Goal: Information Seeking & Learning: Learn about a topic

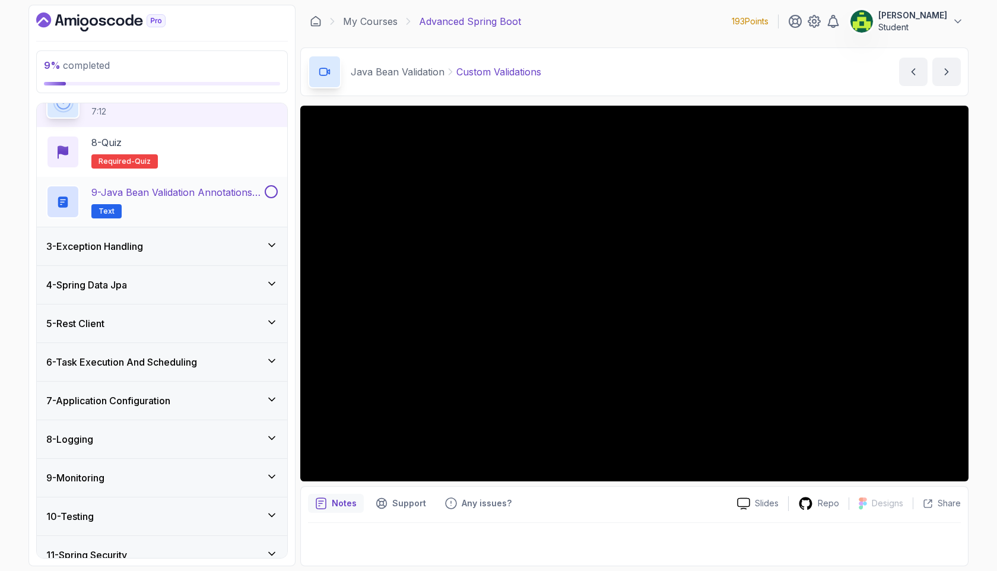
scroll to position [495, 0]
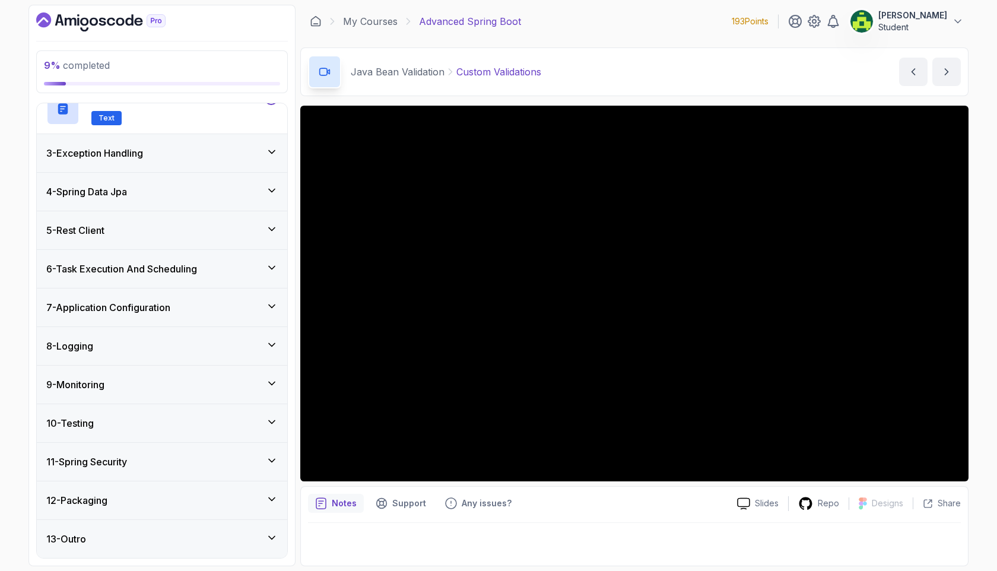
click at [269, 456] on icon at bounding box center [272, 461] width 12 height 12
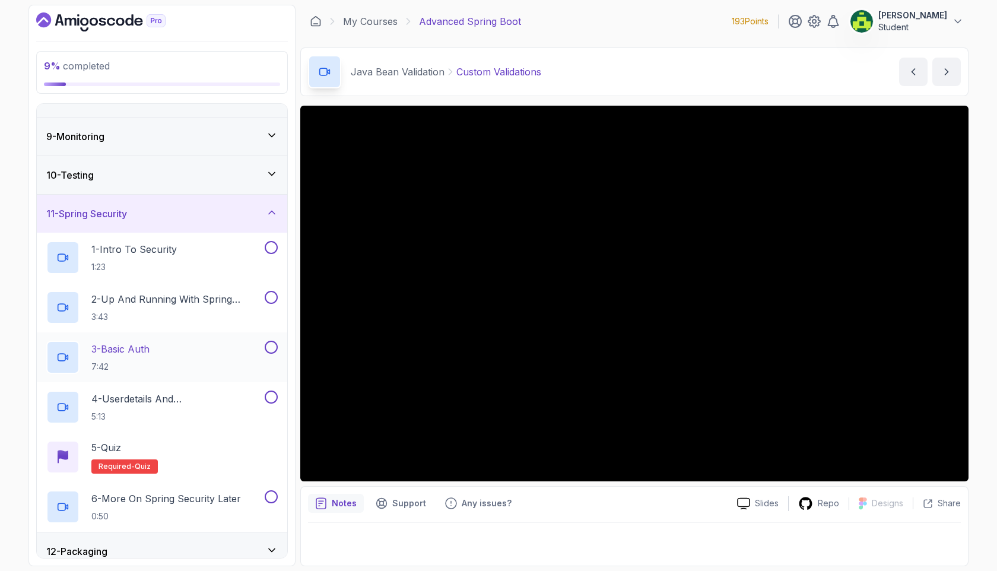
scroll to position [232, 0]
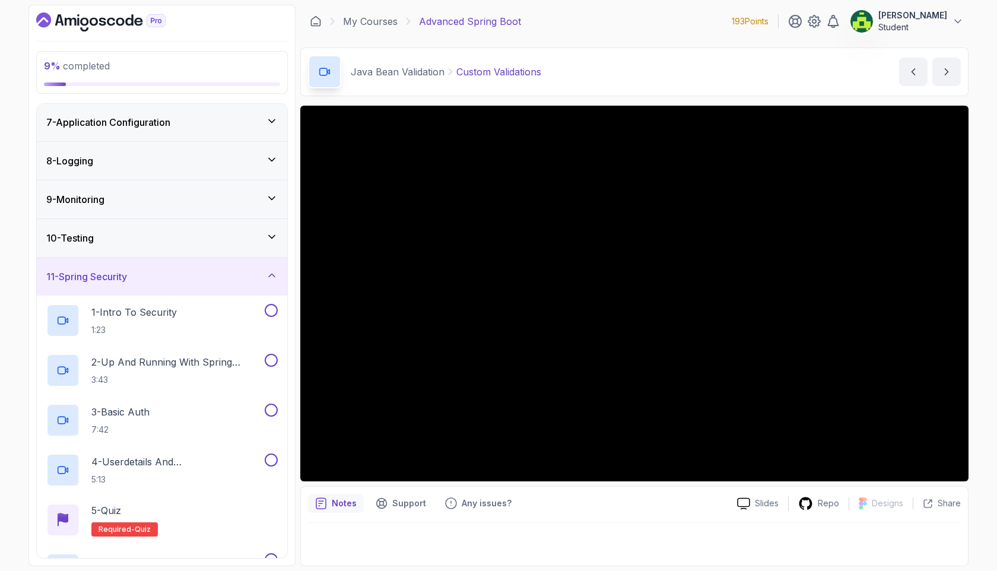
click at [268, 285] on div "11 - Spring Security" at bounding box center [162, 277] width 250 height 38
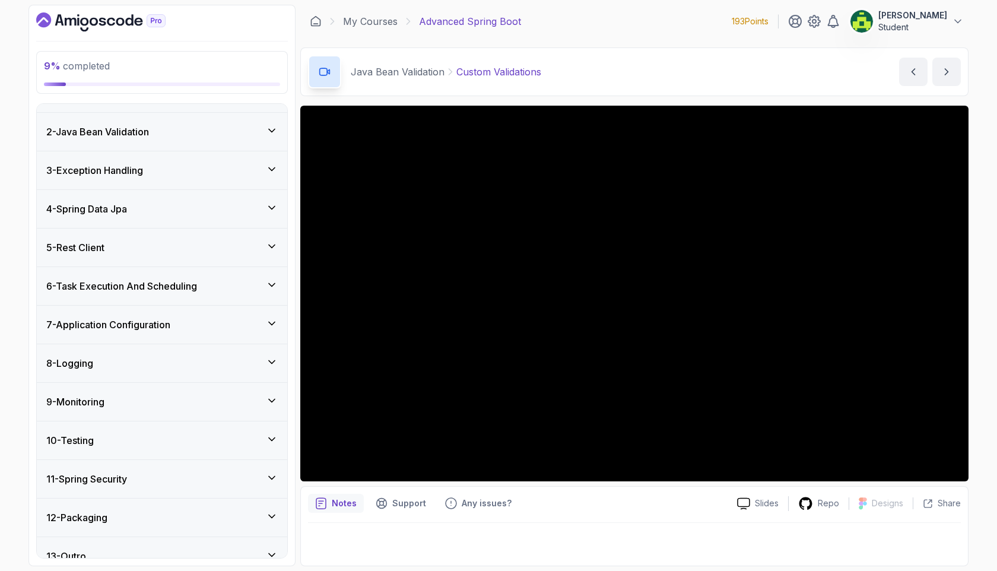
scroll to position [0, 0]
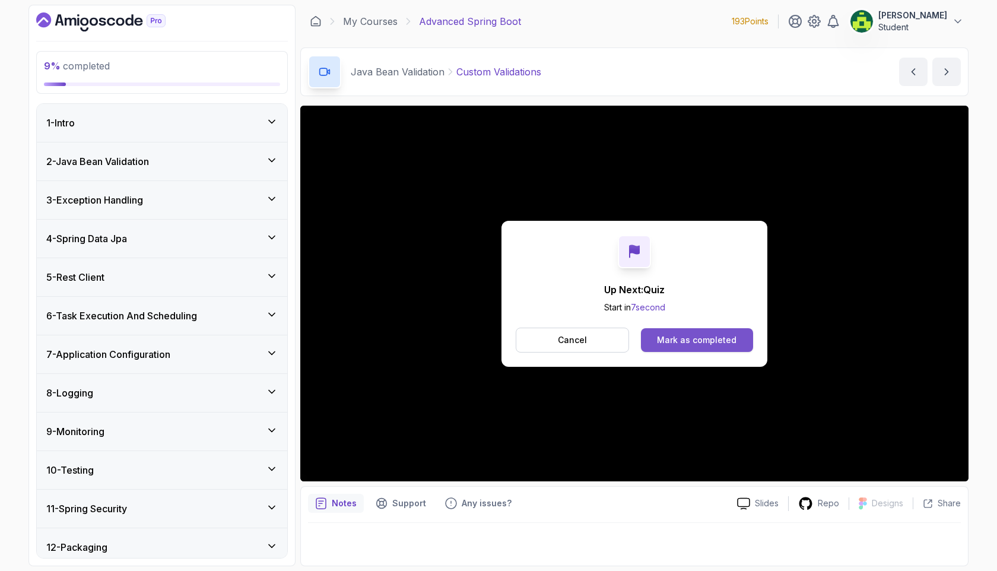
click at [671, 339] on div "Mark as completed" at bounding box center [697, 340] width 80 height 12
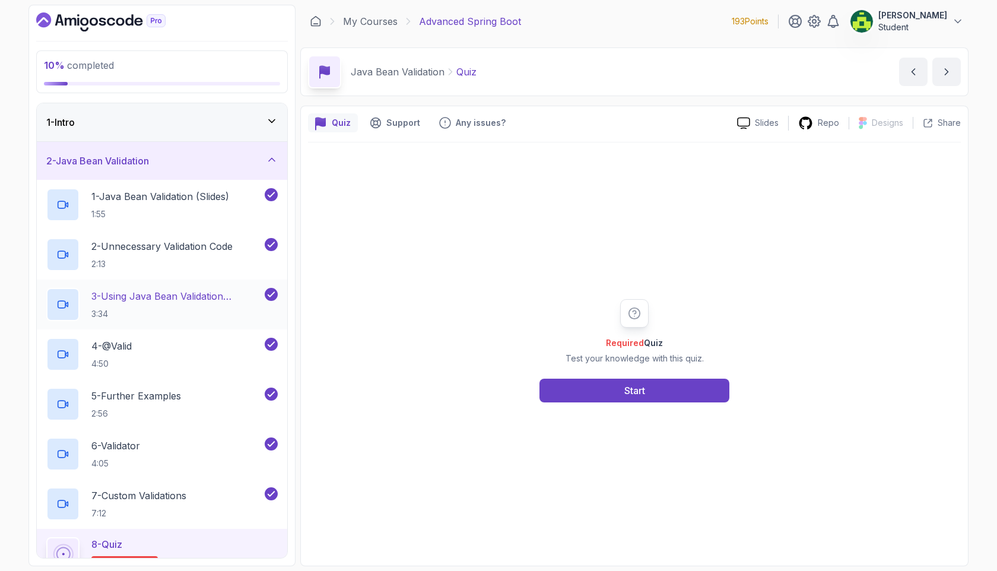
scroll to position [192, 0]
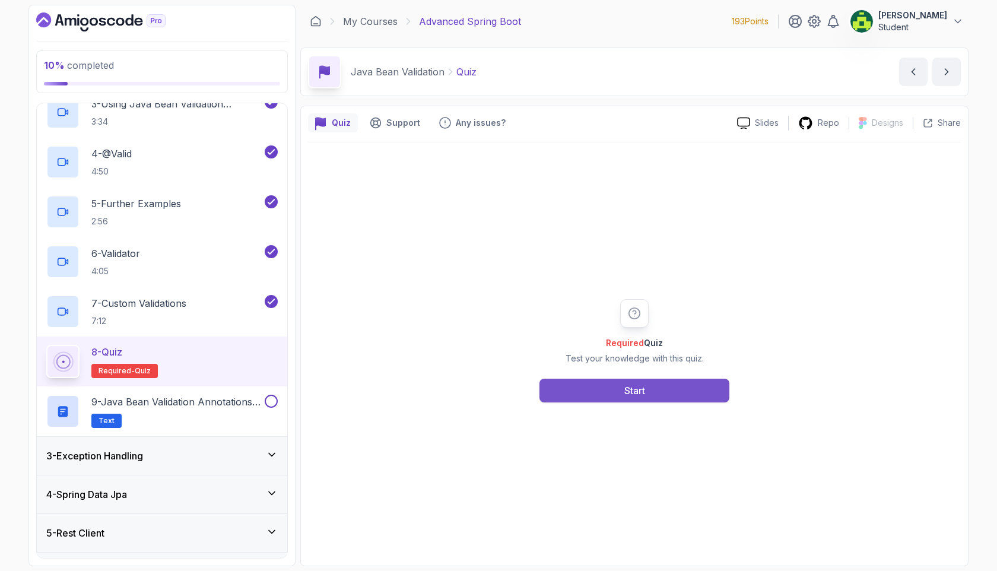
click at [599, 386] on button "Start" at bounding box center [635, 391] width 190 height 24
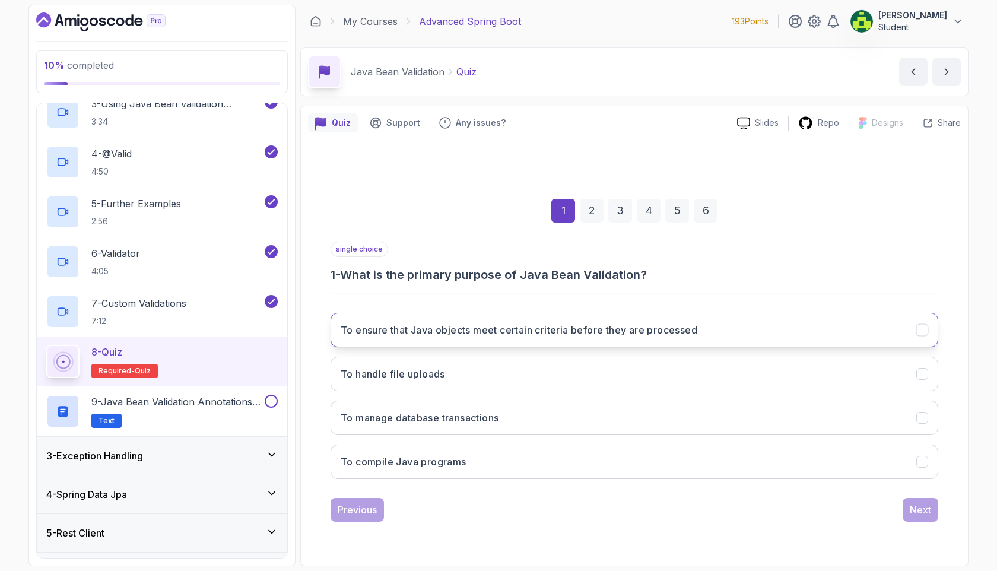
click at [563, 341] on button "To ensure that Java objects meet certain criteria before they are processed" at bounding box center [635, 330] width 608 height 34
click at [907, 512] on button "Next" at bounding box center [921, 510] width 36 height 24
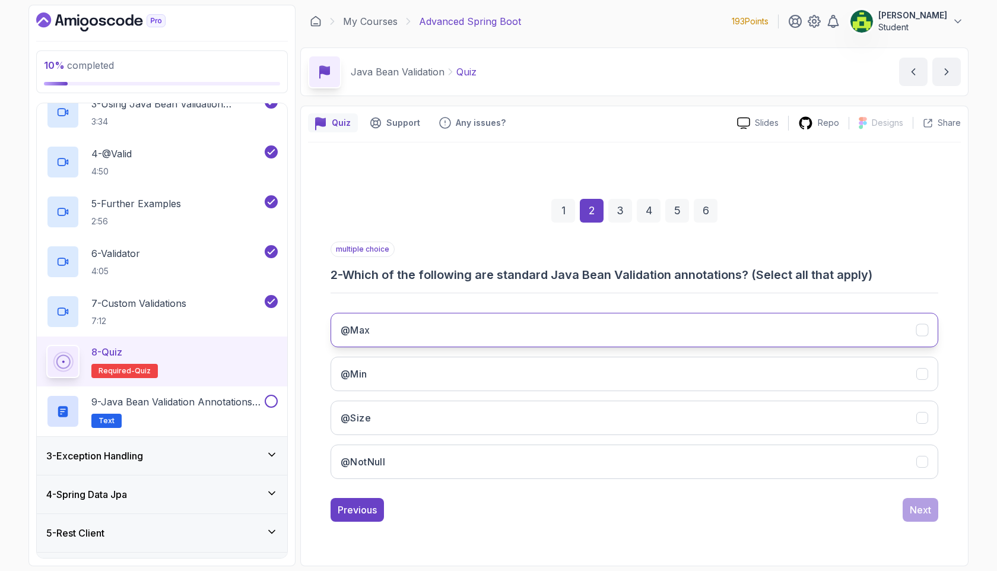
click at [925, 337] on button "@Max" at bounding box center [635, 330] width 608 height 34
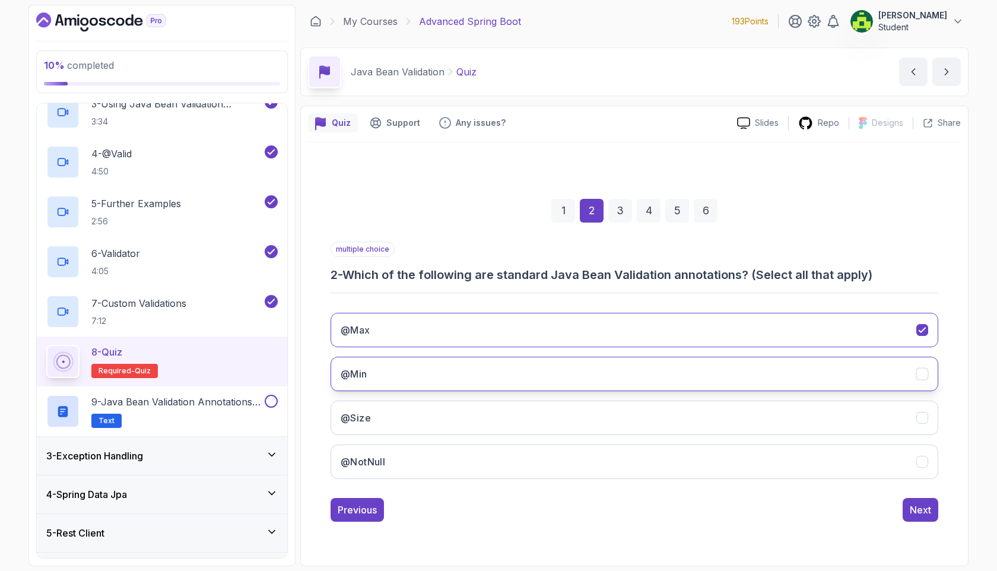
click at [920, 372] on icon "@Min" at bounding box center [922, 373] width 11 height 11
click at [924, 461] on icon "@NotNull" at bounding box center [922, 461] width 7 height 5
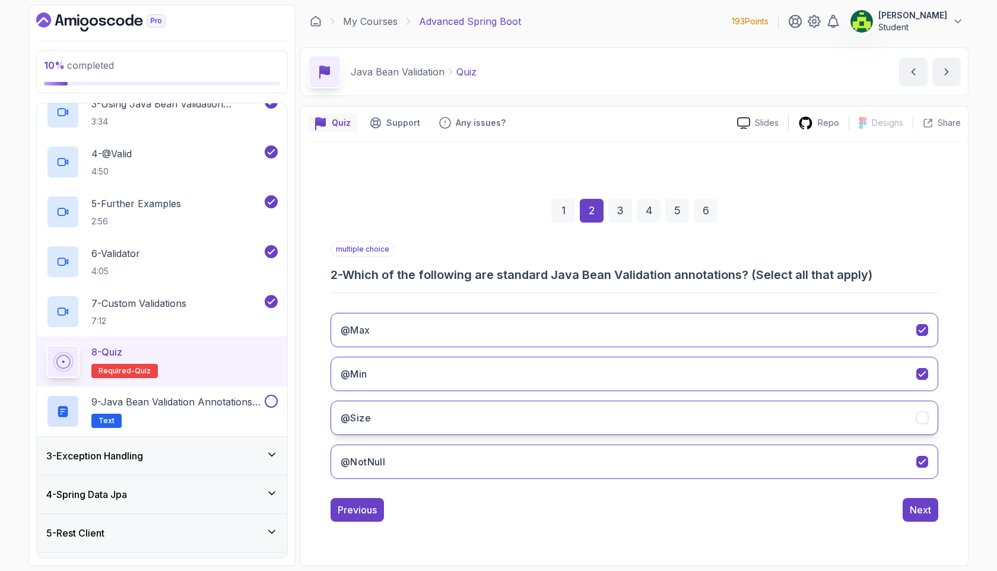
click at [925, 417] on icon "@Size" at bounding box center [922, 417] width 11 height 11
click at [921, 508] on div "Next" at bounding box center [920, 510] width 21 height 14
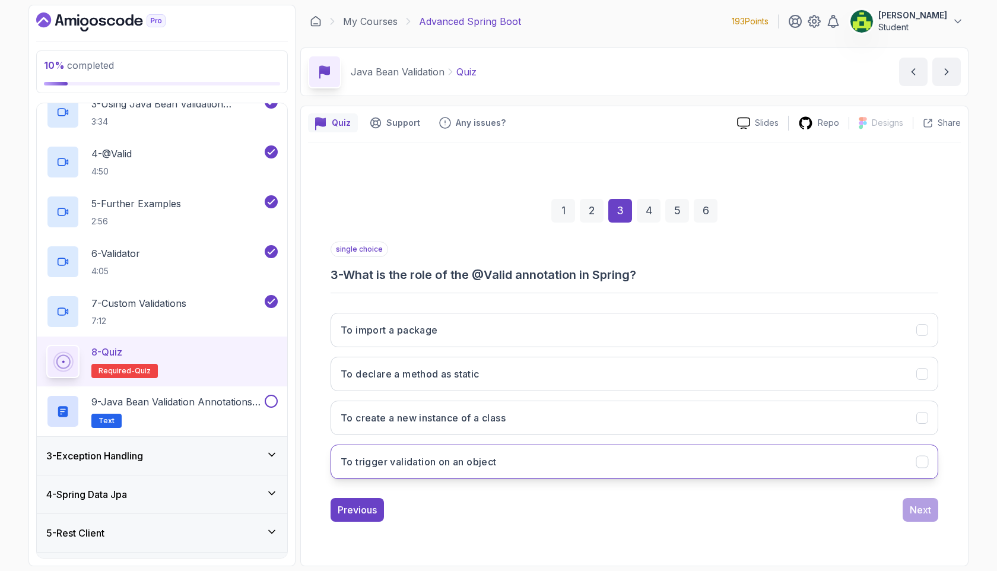
click at [837, 466] on button "To trigger validation on an object" at bounding box center [635, 462] width 608 height 34
click at [906, 512] on button "Next" at bounding box center [921, 510] width 36 height 24
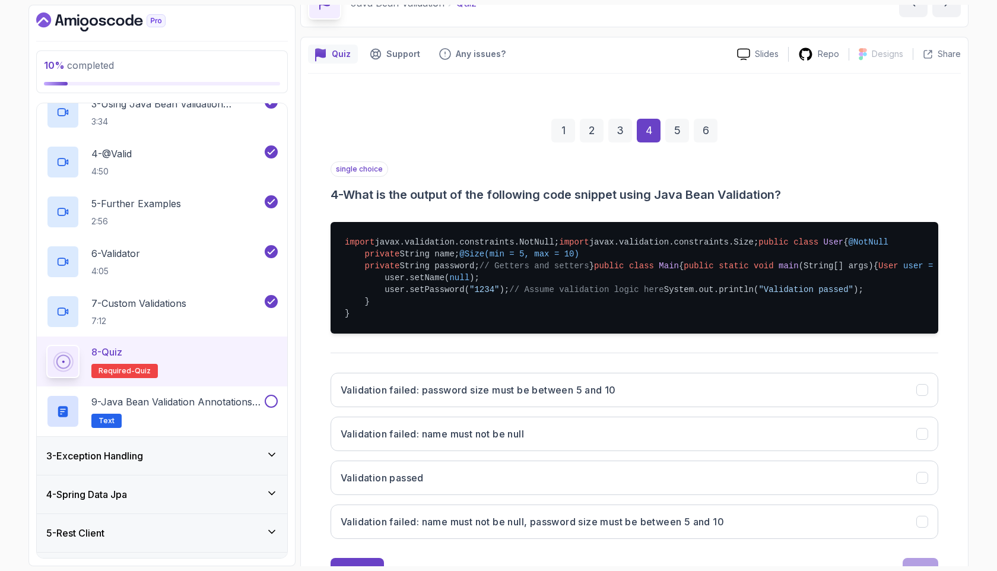
scroll to position [296, 0]
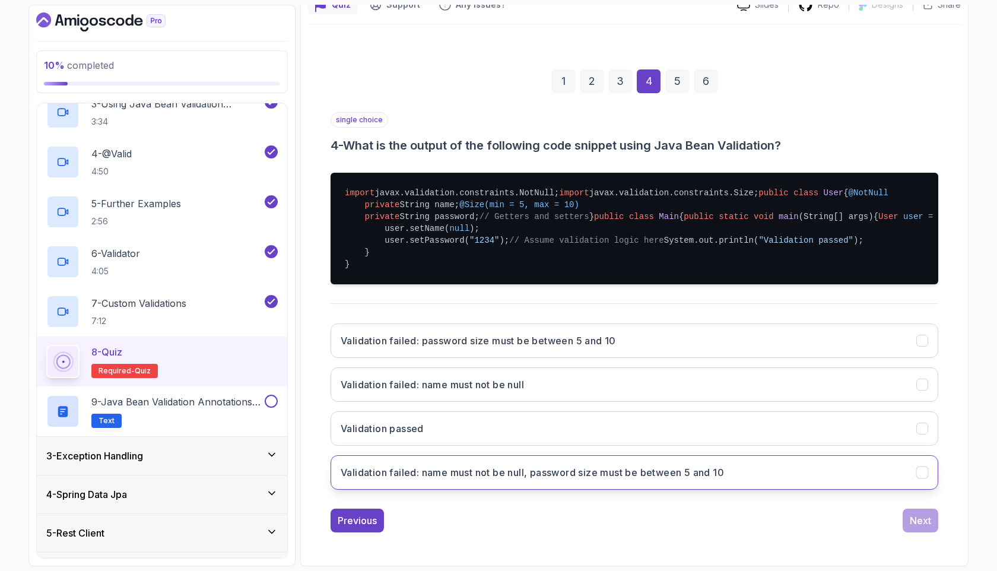
click at [770, 477] on button "Validation failed: name must not be null, password size must be between 5 and 10" at bounding box center [635, 472] width 608 height 34
click at [924, 516] on div "Next" at bounding box center [920, 520] width 21 height 14
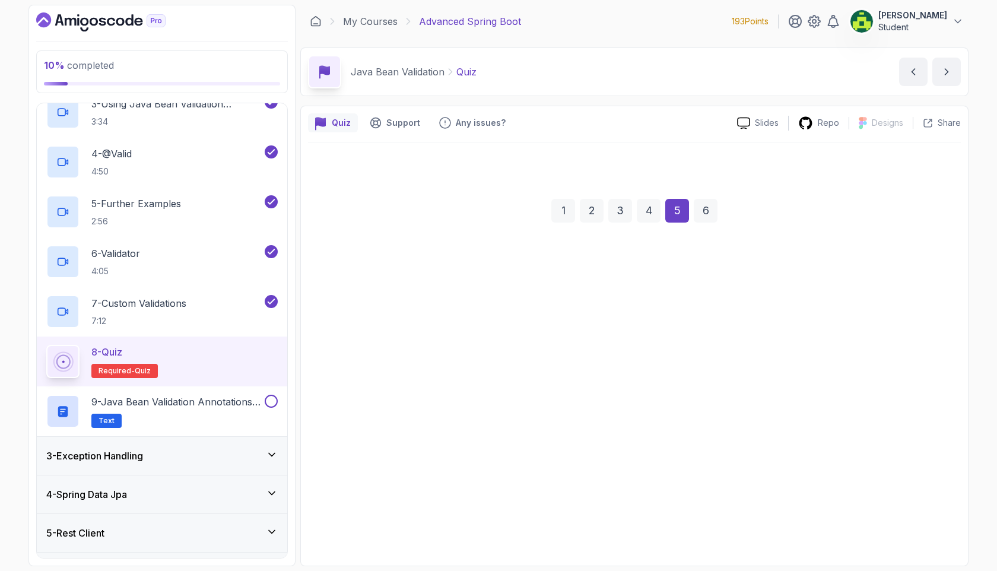
scroll to position [0, 0]
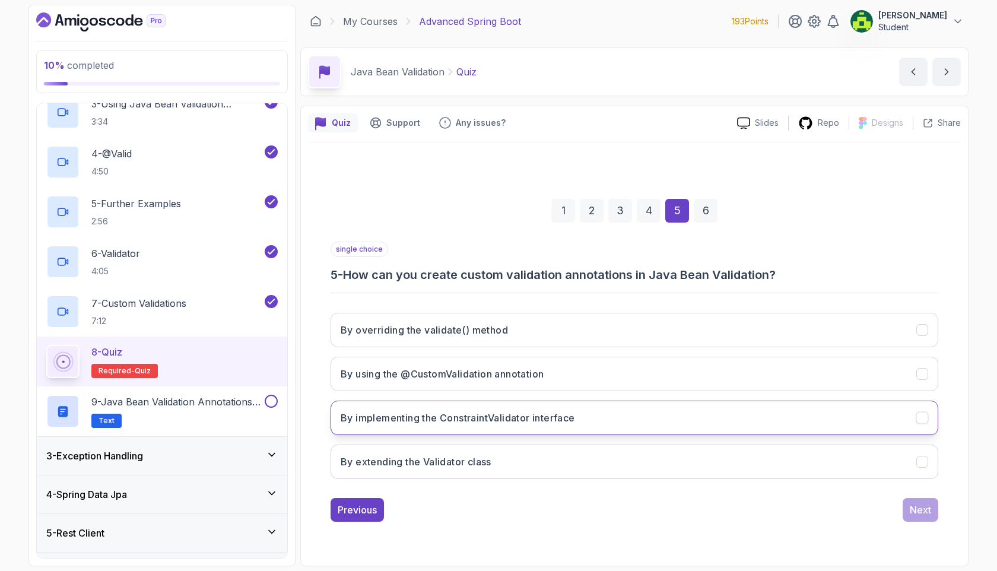
click at [721, 414] on button "By implementing the ConstraintValidator interface" at bounding box center [635, 418] width 608 height 34
click at [928, 529] on div "1 2 3 4 5 6 single choice 5 - How can you create custom validation annotations …" at bounding box center [634, 350] width 653 height 361
click at [928, 512] on div "Next" at bounding box center [920, 510] width 21 height 14
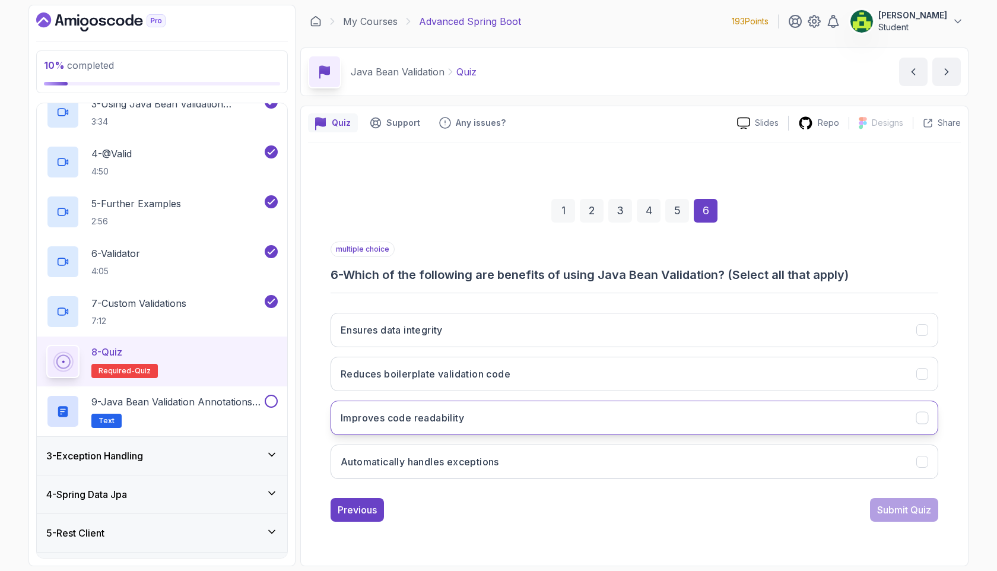
click at [561, 410] on button "Improves code readability" at bounding box center [635, 418] width 608 height 34
click at [897, 513] on div "Submit Quiz" at bounding box center [904, 510] width 54 height 14
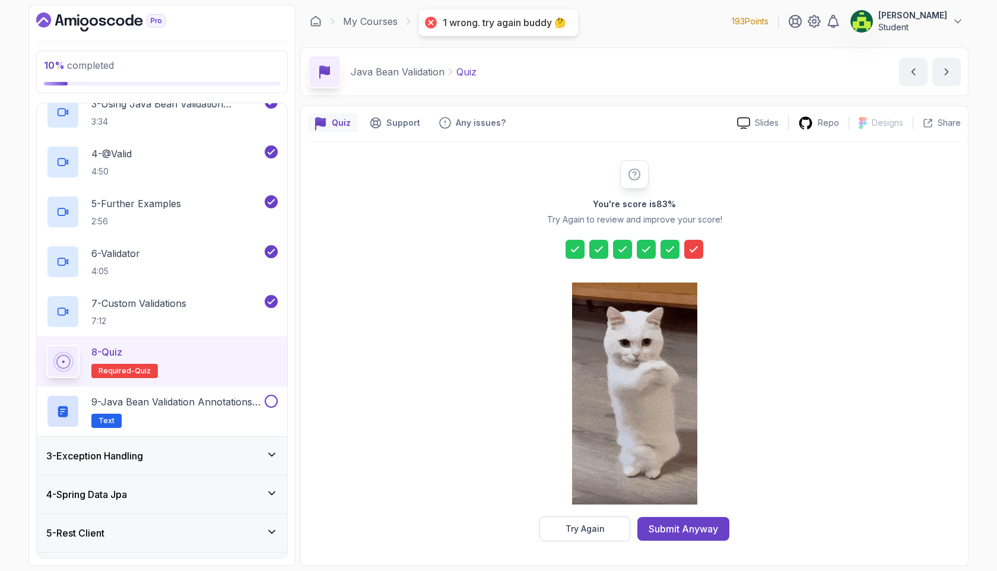
click at [694, 254] on icon at bounding box center [694, 249] width 12 height 12
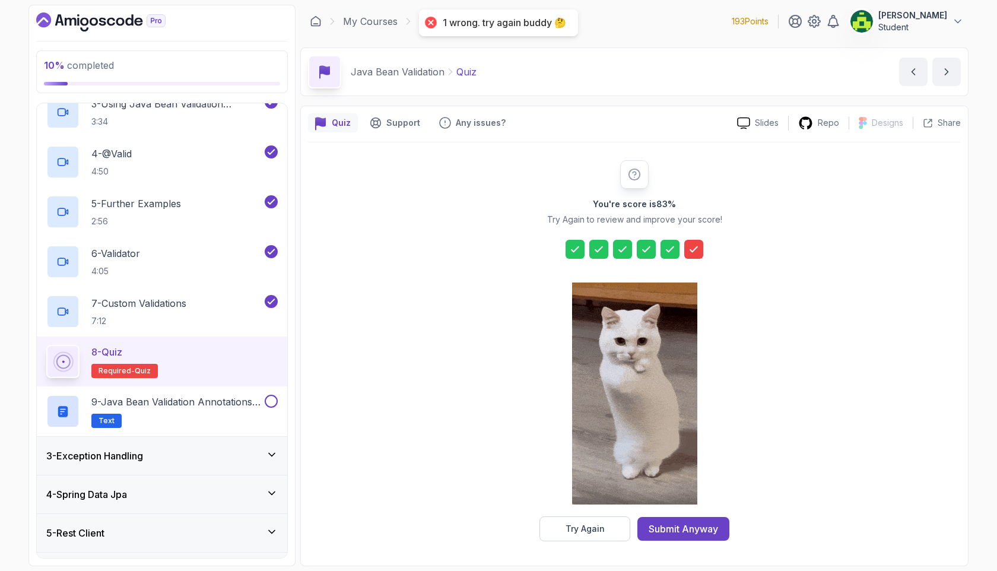
click at [572, 513] on div "You're score is 83 % Try Again to review and improve your score! Try Again Subm…" at bounding box center [635, 350] width 228 height 381
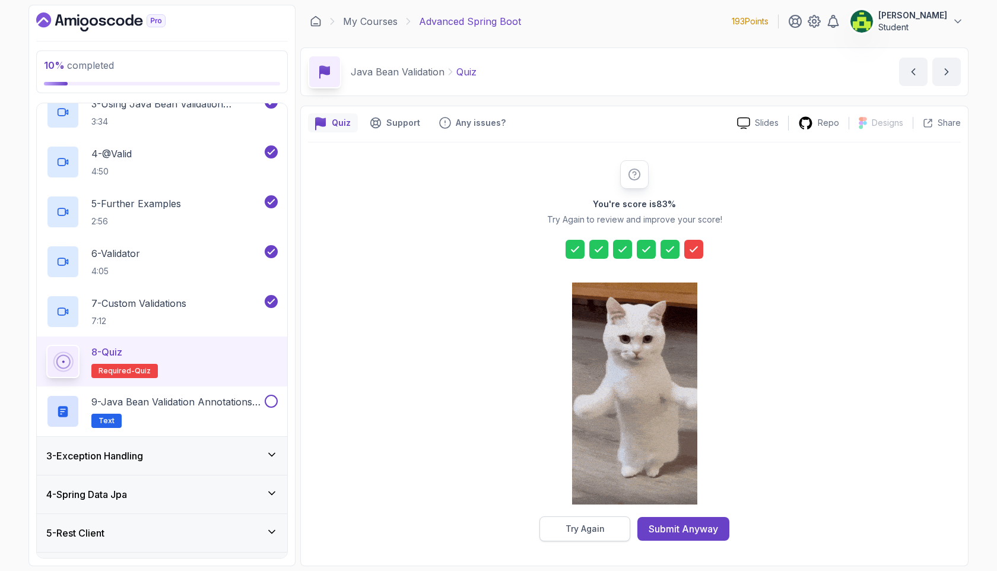
click at [589, 521] on button "Try Again" at bounding box center [585, 528] width 91 height 25
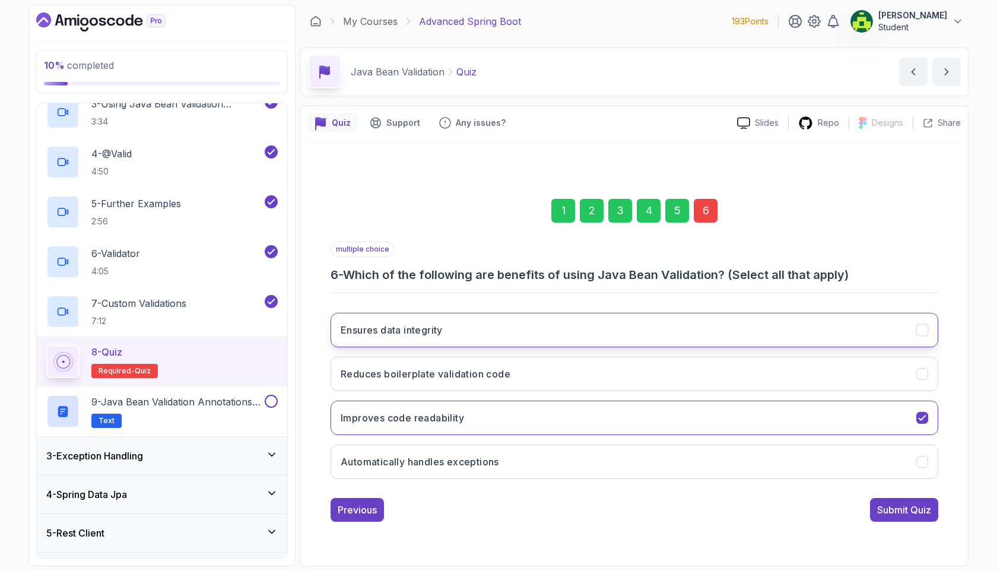
click at [710, 316] on button "Ensures data integrity" at bounding box center [635, 330] width 608 height 34
click at [731, 437] on div "Ensures data integrity Reduces boilerplate validation code Improves code readab…" at bounding box center [635, 395] width 608 height 185
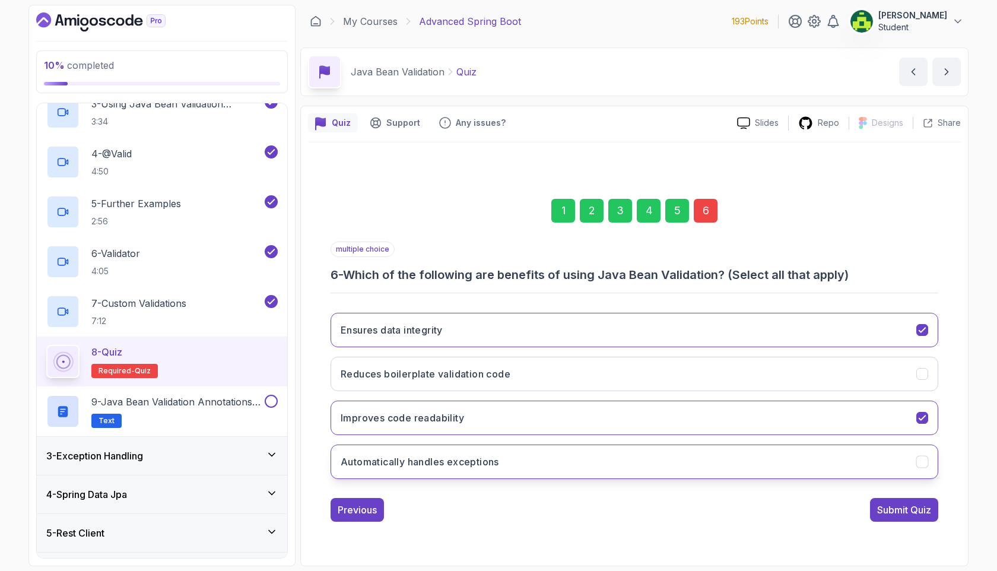
click at [731, 445] on button "Automatically handles exceptions" at bounding box center [635, 462] width 608 height 34
click at [871, 502] on button "Submit Quiz" at bounding box center [904, 510] width 68 height 24
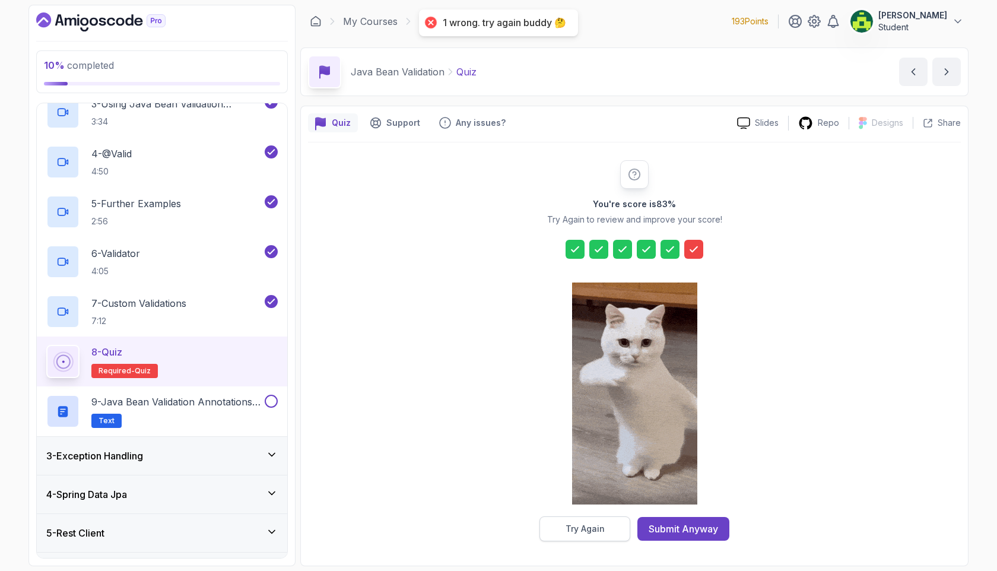
click at [579, 528] on div "Try Again" at bounding box center [585, 529] width 39 height 12
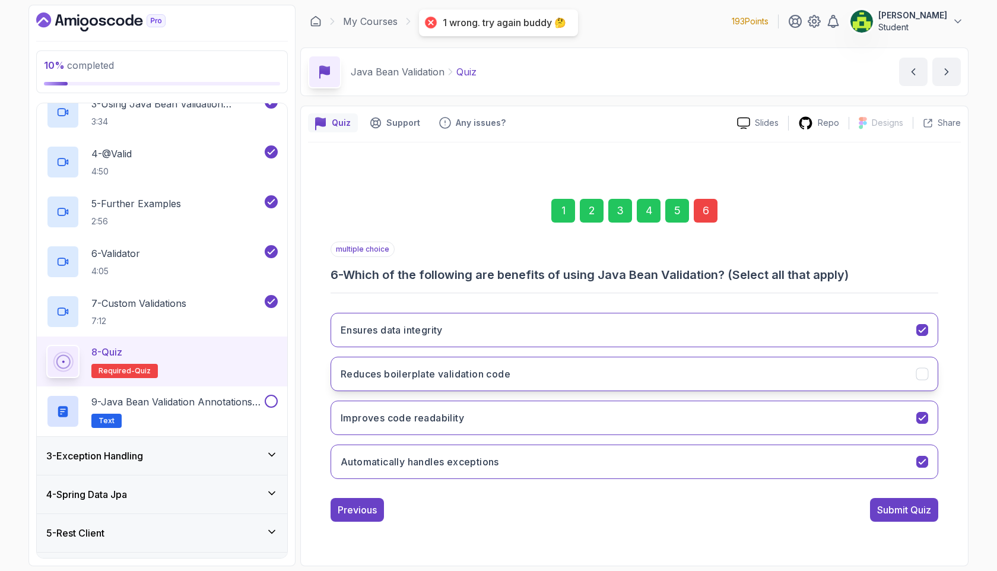
click at [795, 371] on button "Reduces boilerplate validation code" at bounding box center [635, 374] width 608 height 34
click at [915, 510] on div "Submit Quiz" at bounding box center [904, 510] width 54 height 14
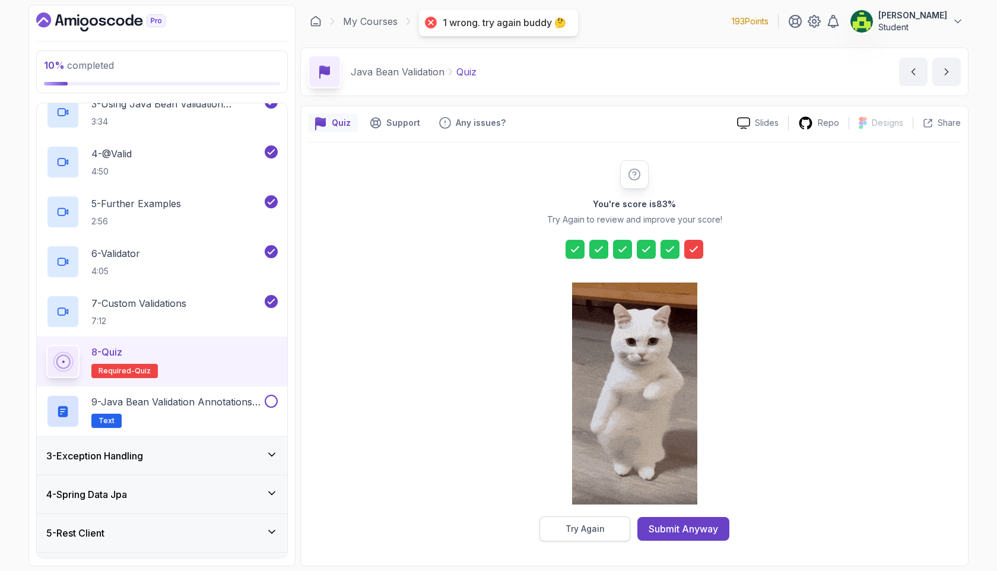
click at [622, 522] on button "Try Again" at bounding box center [585, 528] width 91 height 25
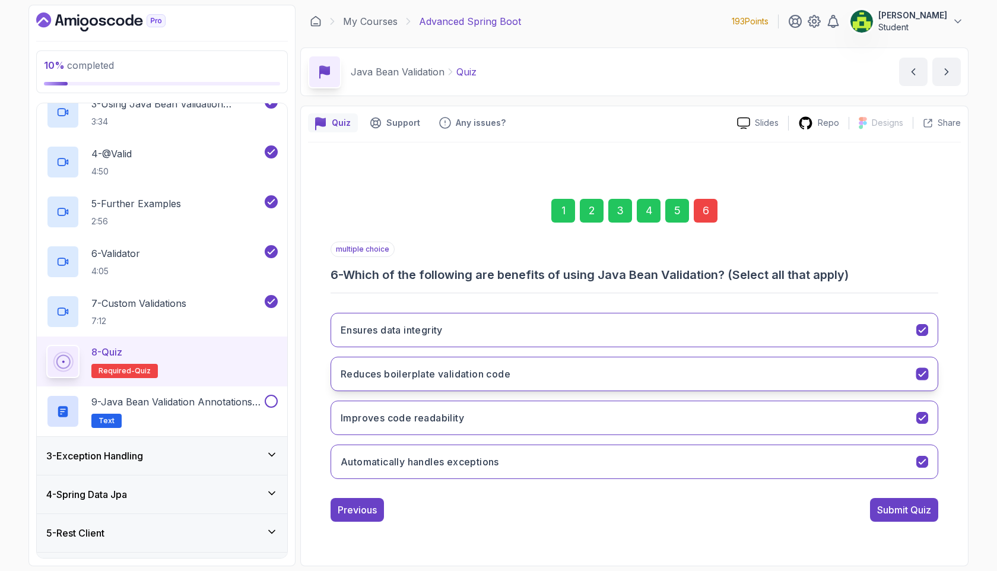
click at [694, 382] on button "Reduces boilerplate validation code" at bounding box center [635, 374] width 608 height 34
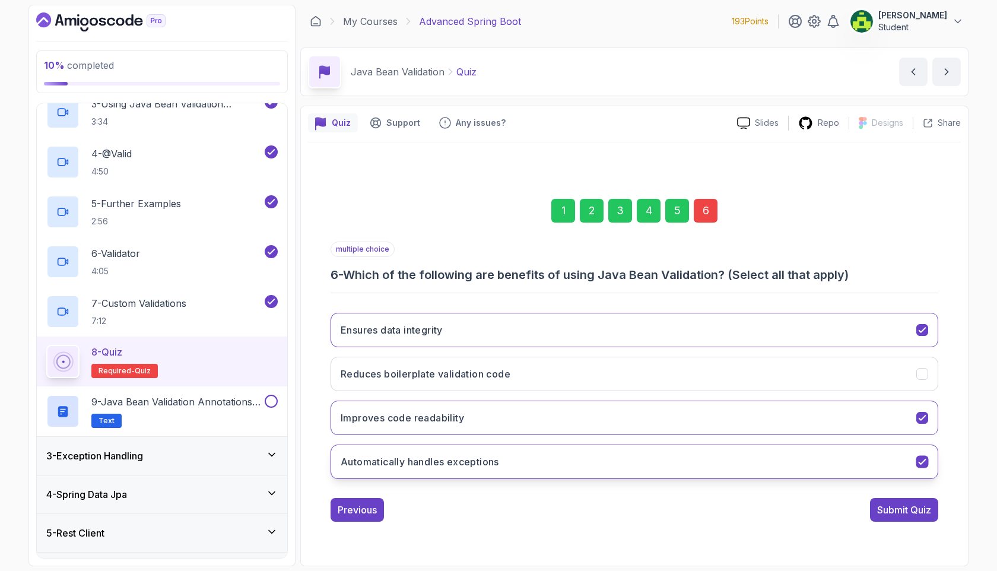
click at [651, 458] on button "Automatically handles exceptions" at bounding box center [635, 462] width 608 height 34
click at [909, 518] on button "Submit Quiz" at bounding box center [904, 510] width 68 height 24
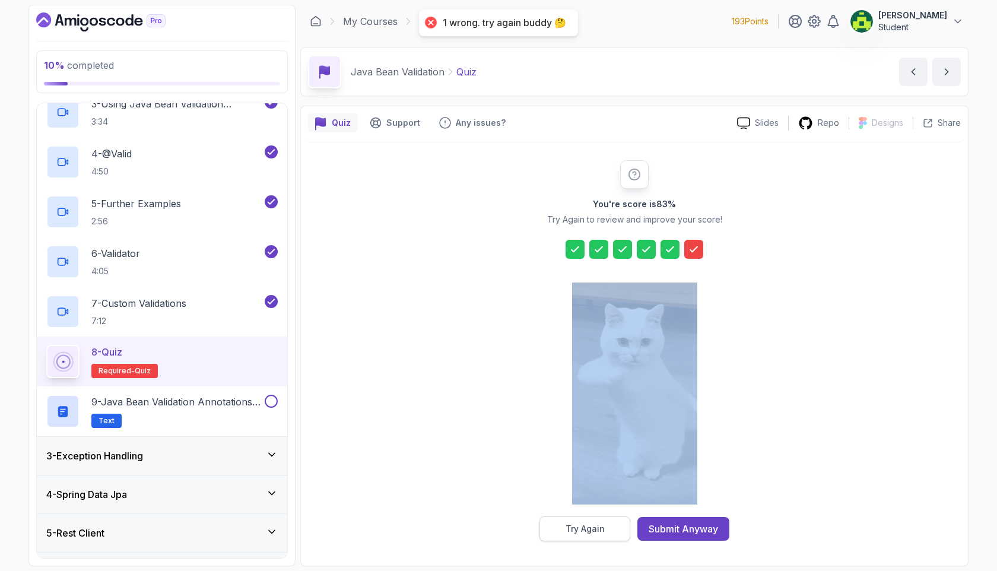
click at [583, 516] on div "You're score is 83 % Try Again to review and improve your score! Try Again Subm…" at bounding box center [635, 350] width 228 height 381
click at [579, 521] on button "Try Again" at bounding box center [585, 528] width 91 height 25
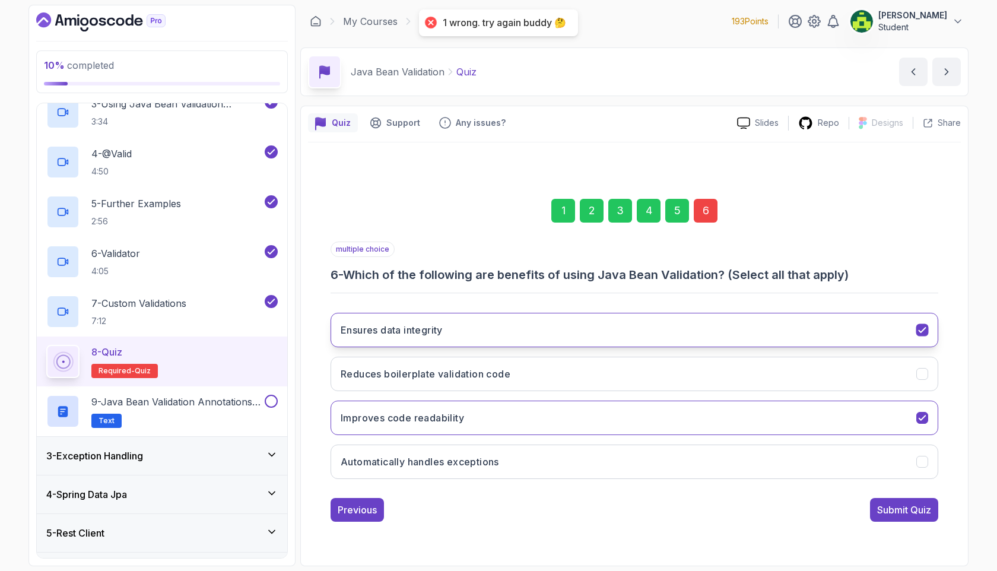
click at [882, 336] on button "Ensures data integrity" at bounding box center [635, 330] width 608 height 34
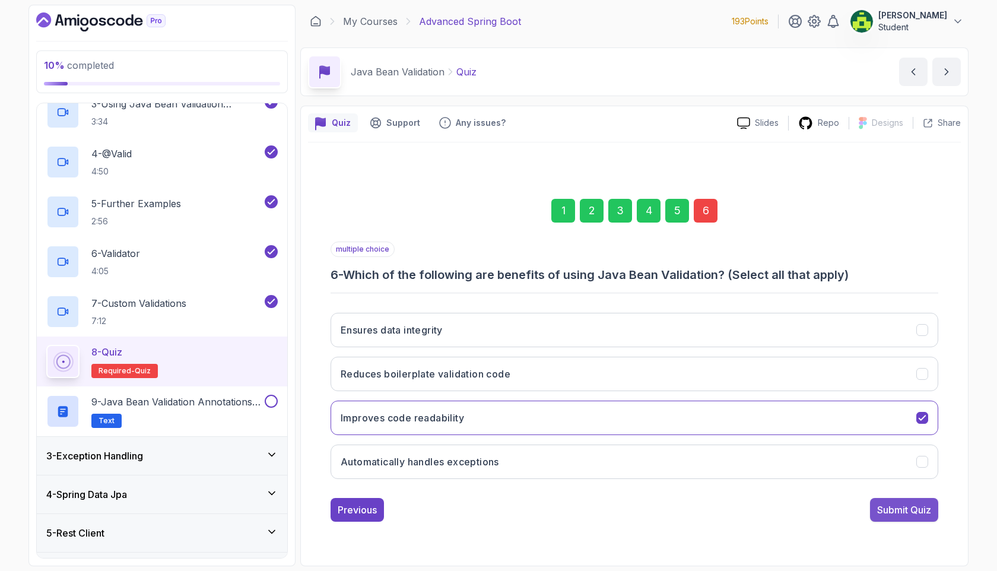
click at [930, 506] on div "Submit Quiz" at bounding box center [904, 510] width 54 height 14
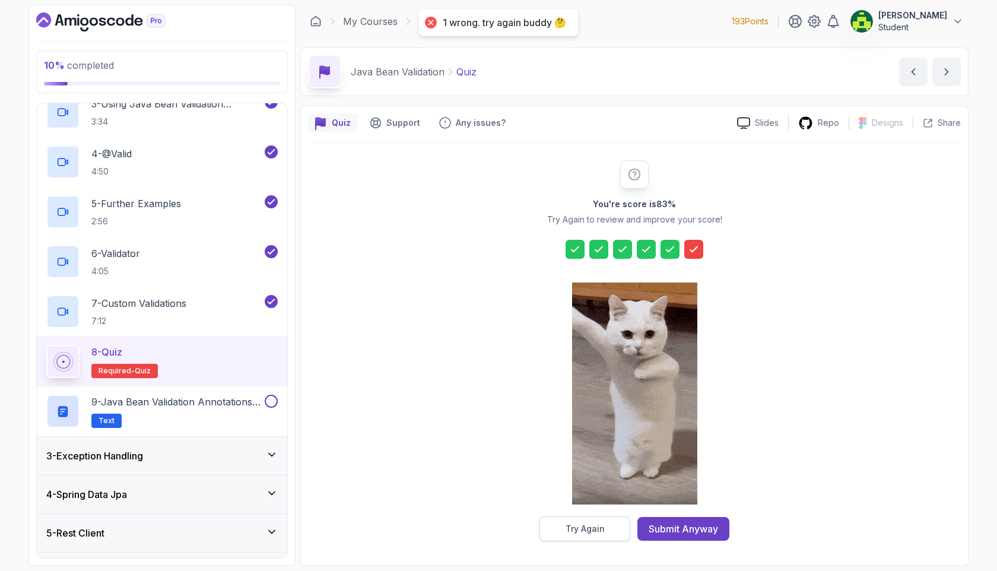
click at [582, 519] on button "Try Again" at bounding box center [585, 528] width 91 height 25
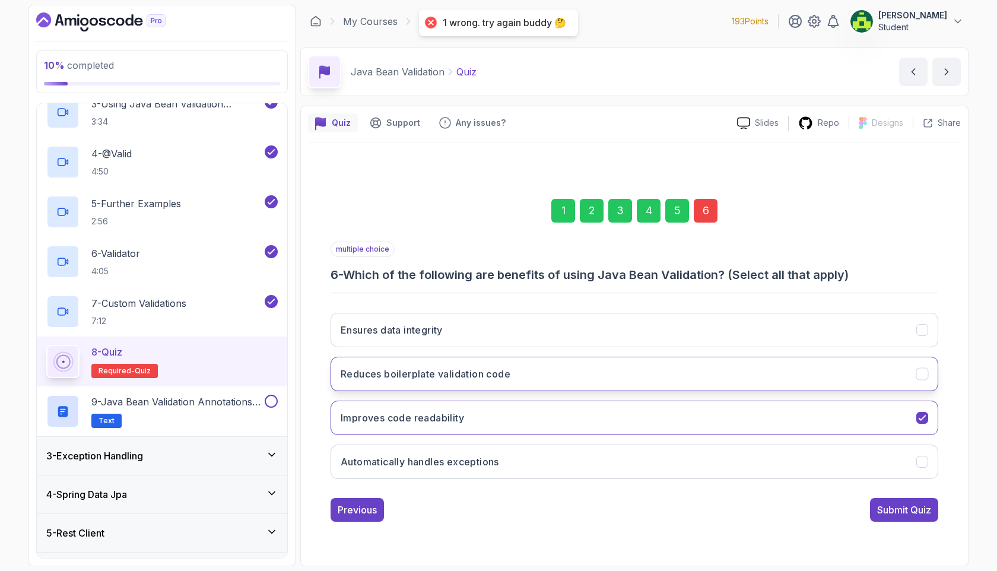
click at [893, 382] on button "Reduces boilerplate validation code" at bounding box center [635, 374] width 608 height 34
click at [874, 439] on div "Ensures data integrity Reduces boilerplate validation code Improves code readab…" at bounding box center [635, 395] width 608 height 185
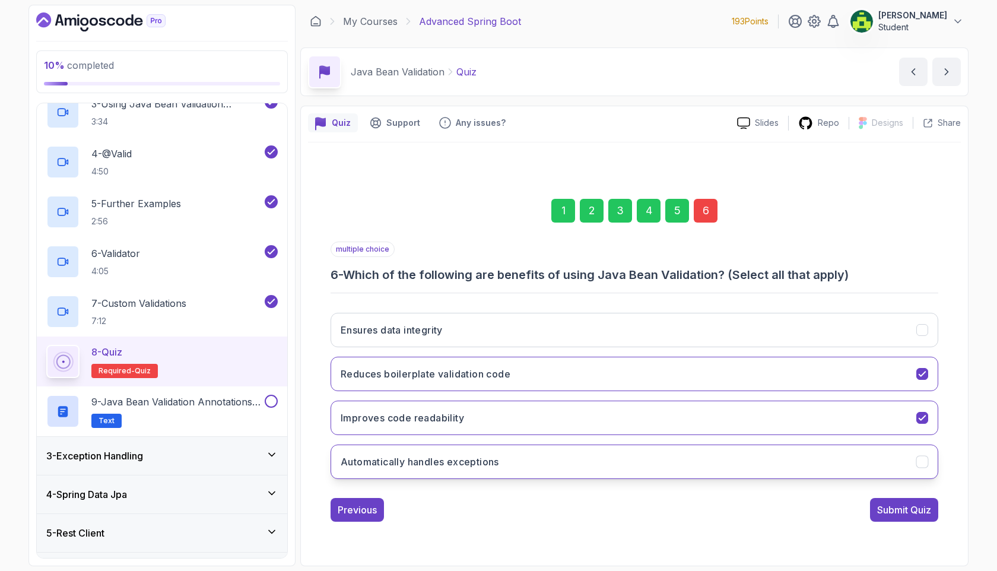
click at [862, 449] on button "Automatically handles exceptions" at bounding box center [635, 462] width 608 height 34
click at [830, 424] on button "Improves code readability" at bounding box center [635, 418] width 608 height 34
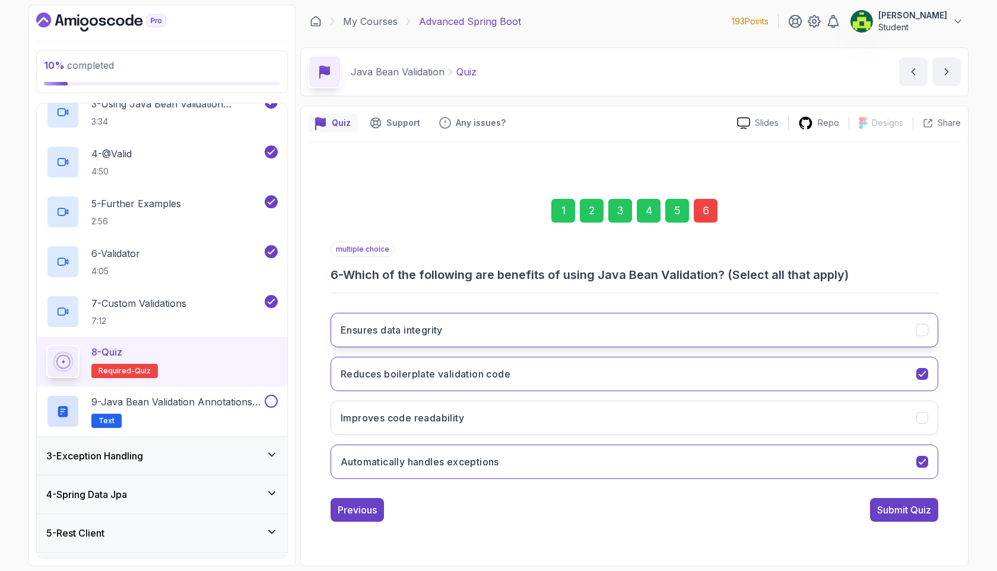
click at [861, 331] on button "Ensures data integrity" at bounding box center [635, 330] width 608 height 34
click at [925, 509] on div "Submit Quiz" at bounding box center [904, 510] width 54 height 14
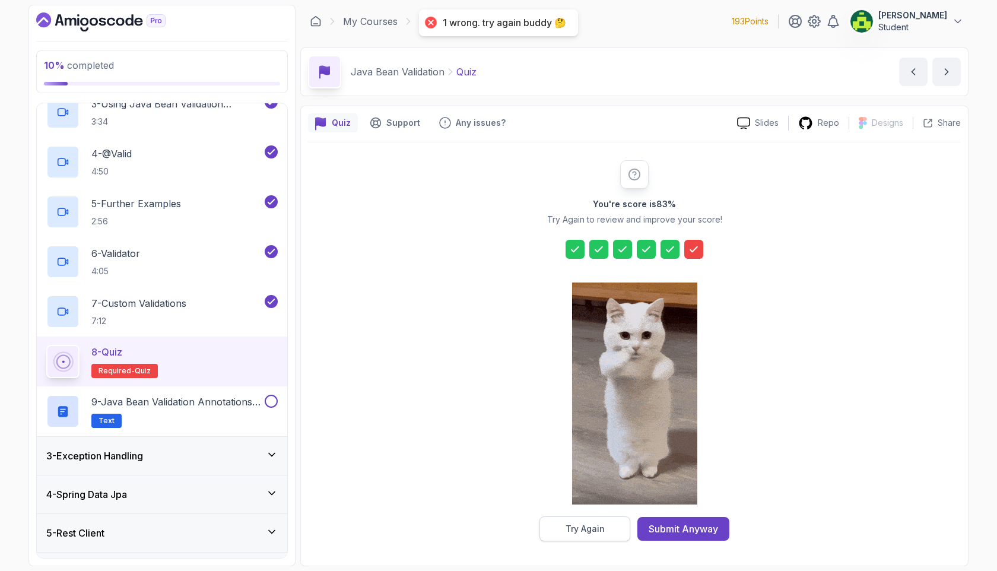
click at [604, 524] on button "Try Again" at bounding box center [585, 528] width 91 height 25
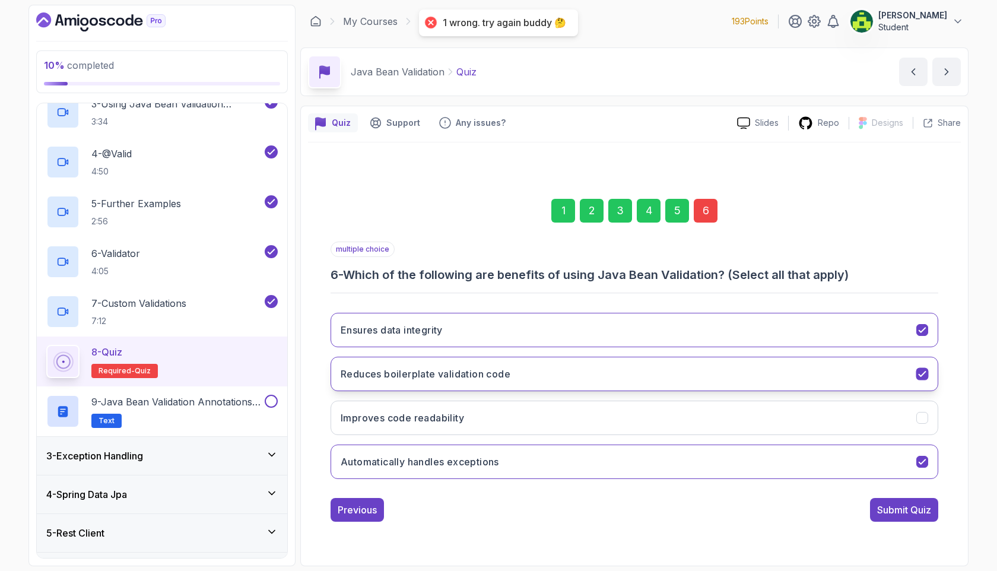
click at [862, 378] on button "Reduces boilerplate validation code" at bounding box center [635, 374] width 608 height 34
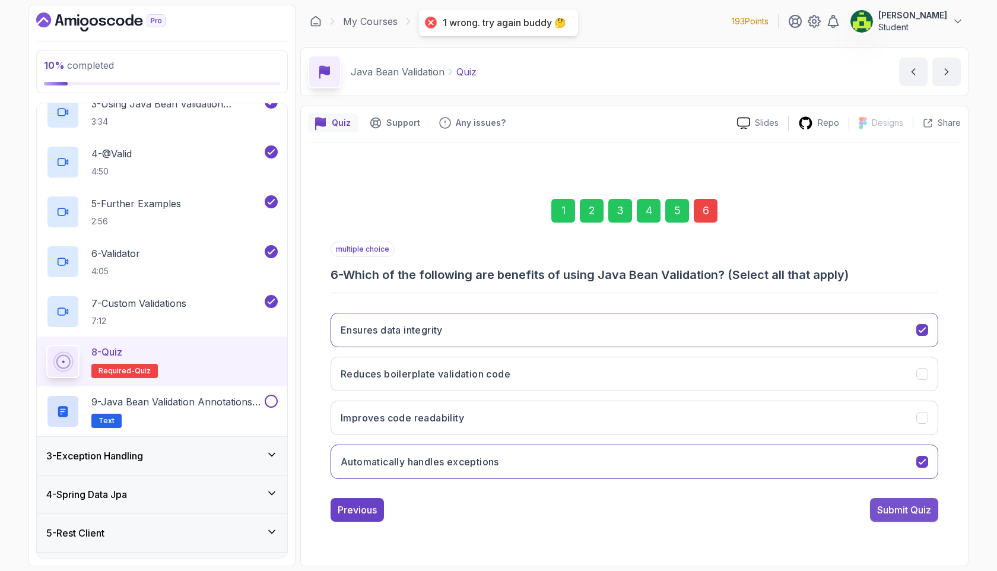
click at [897, 513] on div "Submit Quiz" at bounding box center [904, 510] width 54 height 14
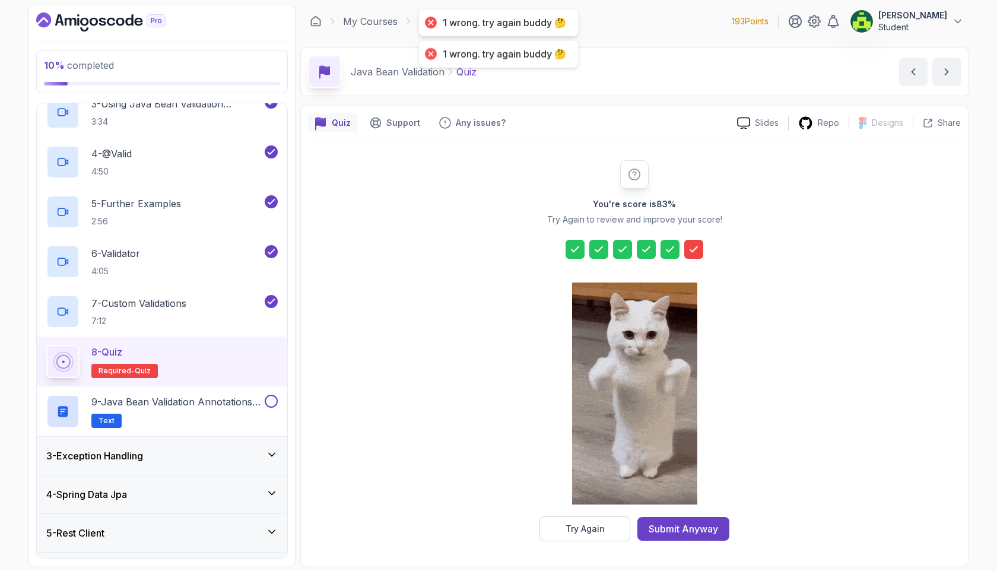
click at [565, 511] on div "You're score is 83 % Try Again to review and improve your score! Try Again Subm…" at bounding box center [635, 350] width 228 height 381
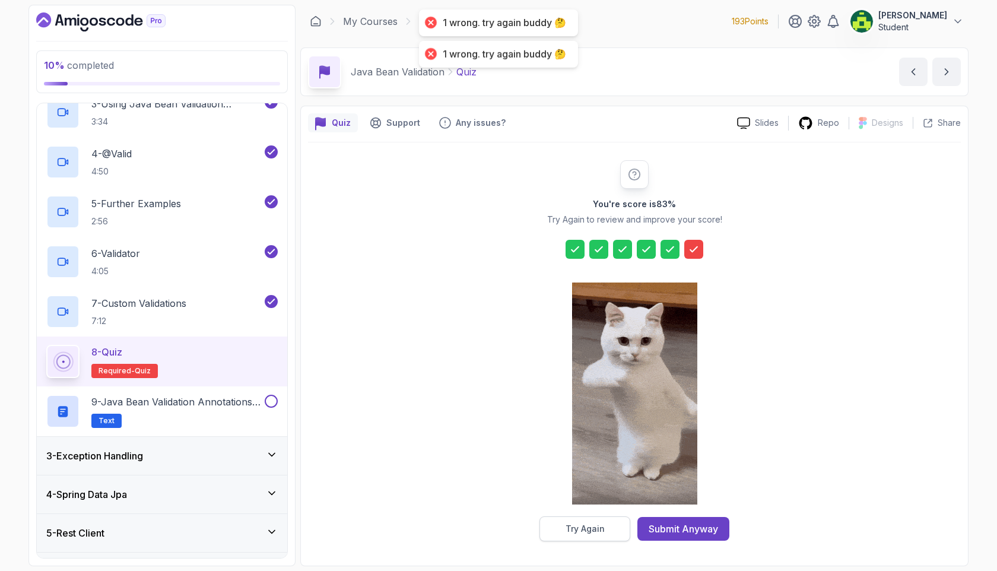
click at [564, 519] on button "Try Again" at bounding box center [585, 528] width 91 height 25
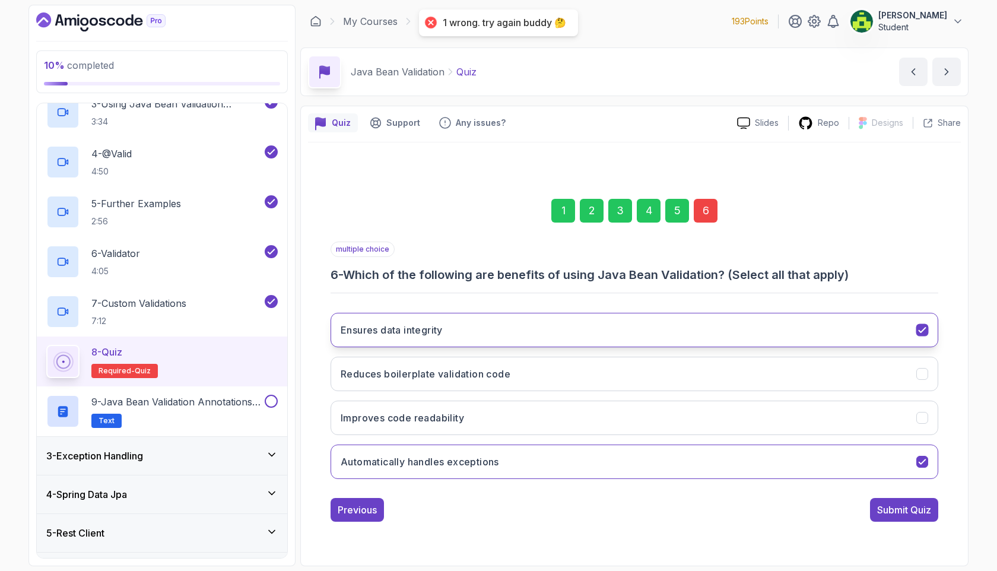
click at [656, 327] on button "Ensures data integrity" at bounding box center [635, 330] width 608 height 34
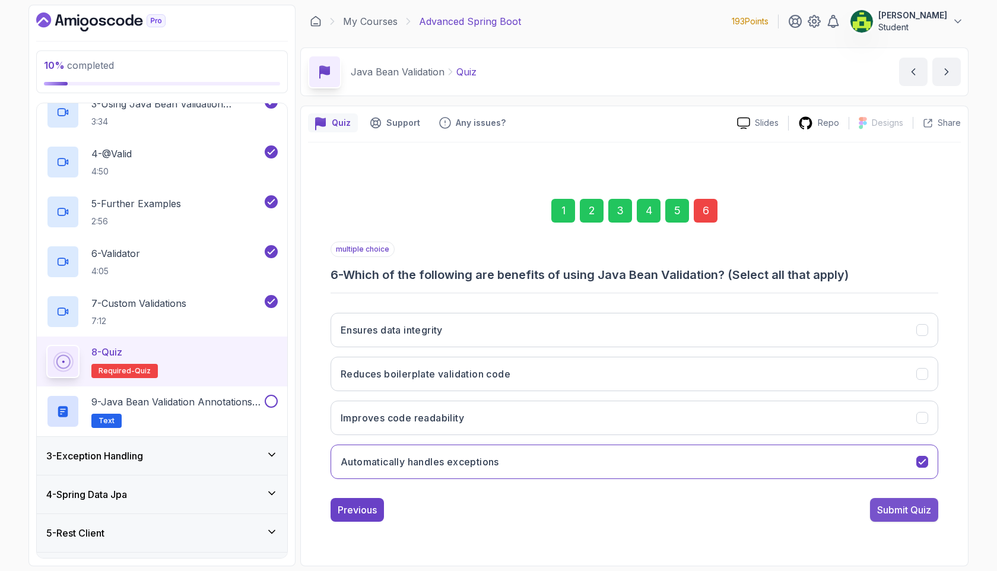
click at [893, 511] on div "Submit Quiz" at bounding box center [904, 510] width 54 height 14
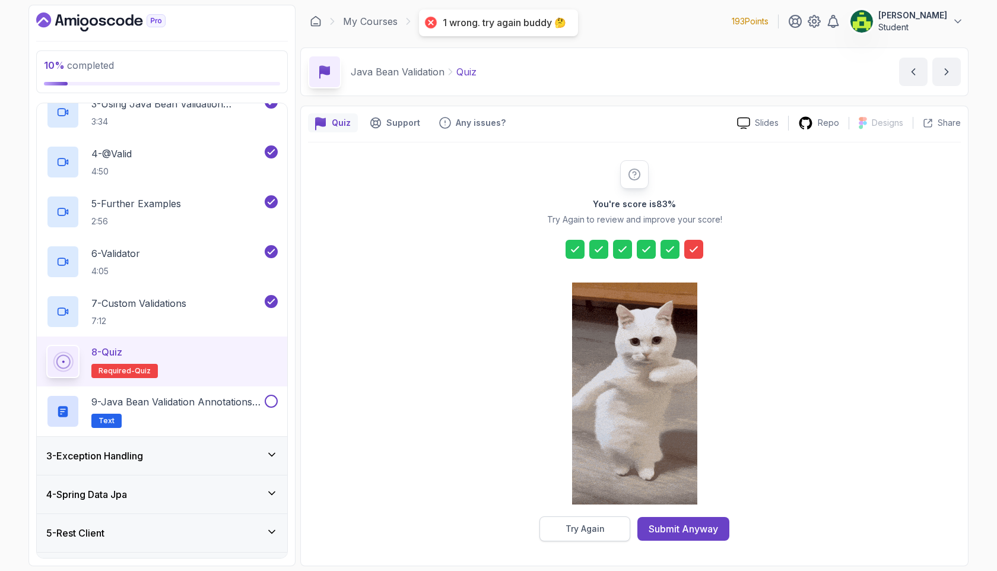
click at [608, 528] on button "Try Again" at bounding box center [585, 528] width 91 height 25
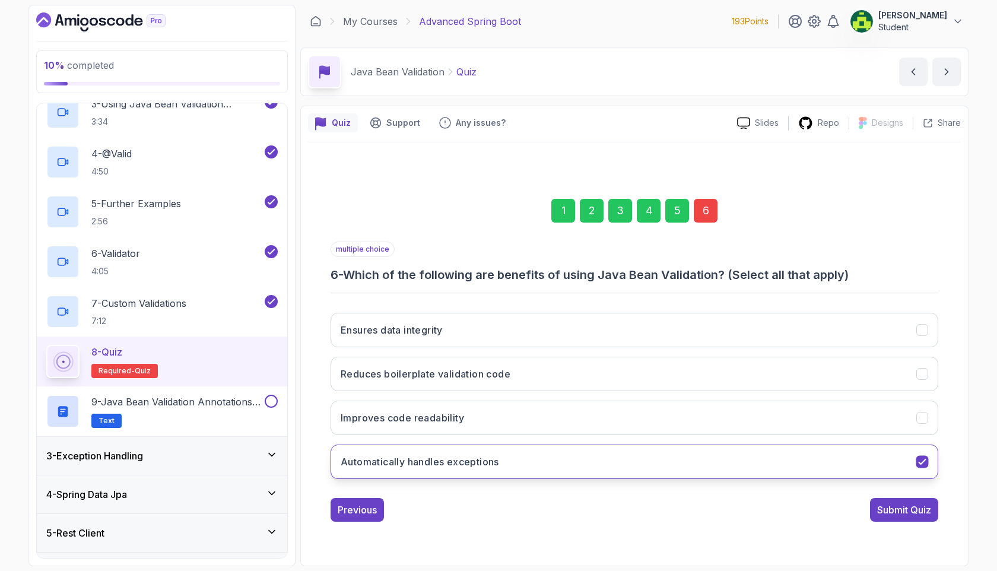
click at [713, 467] on button "Automatically handles exceptions" at bounding box center [635, 462] width 608 height 34
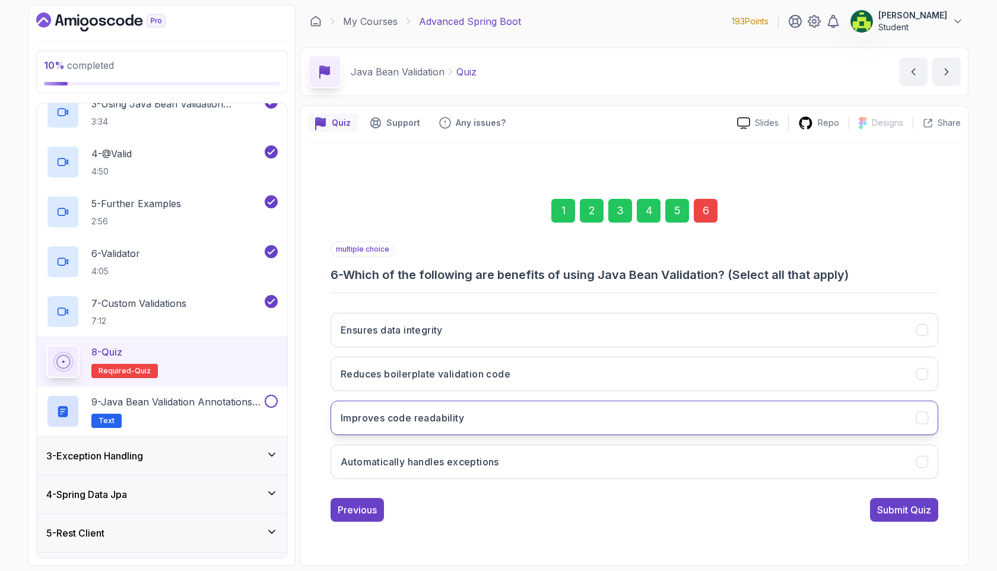
click at [752, 420] on button "Improves code readability" at bounding box center [635, 418] width 608 height 34
click at [900, 515] on div "Submit Quiz" at bounding box center [904, 510] width 54 height 14
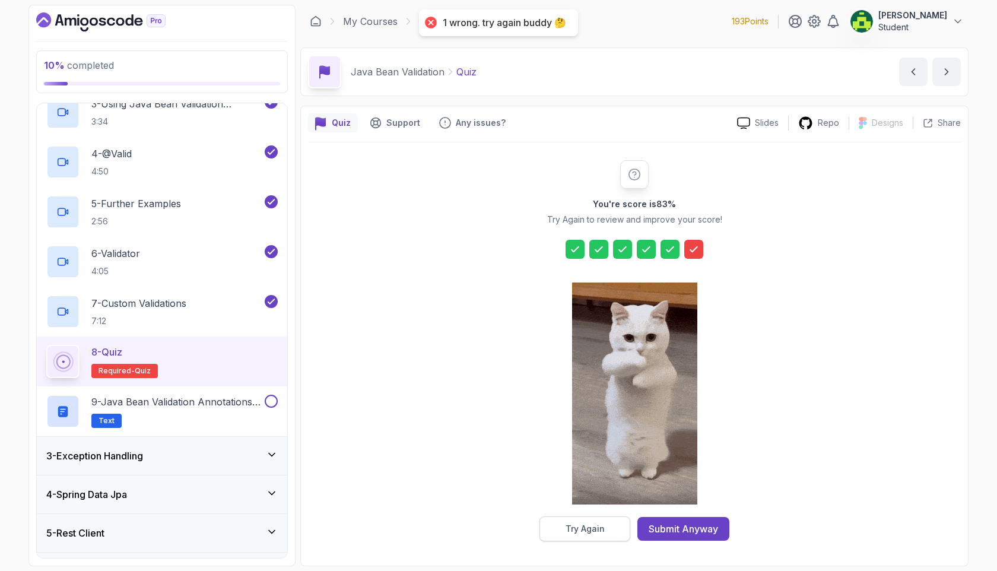
click at [616, 517] on button "Try Again" at bounding box center [585, 528] width 91 height 25
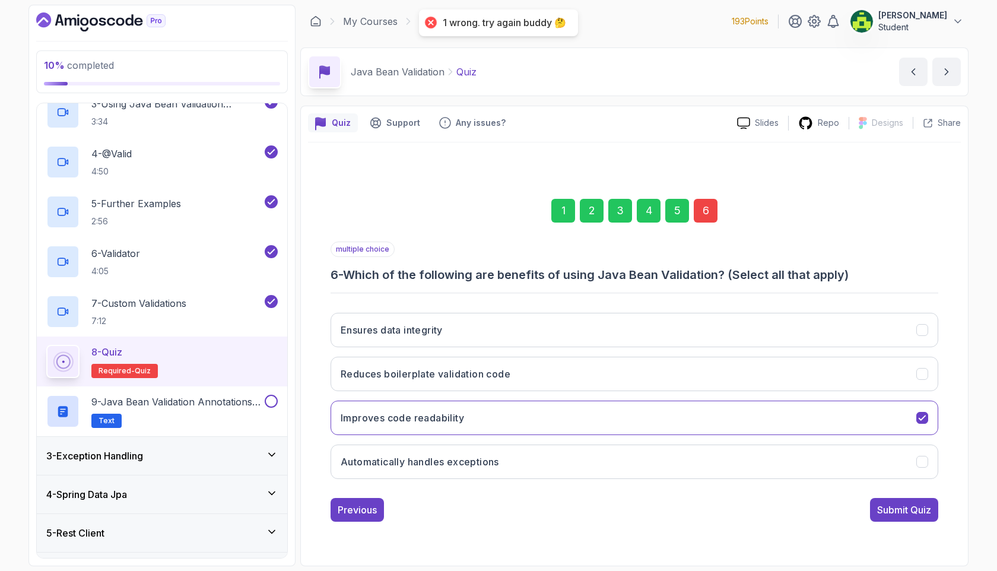
click at [851, 395] on div "Ensures data integrity Reduces boilerplate validation code Improves code readab…" at bounding box center [635, 395] width 608 height 185
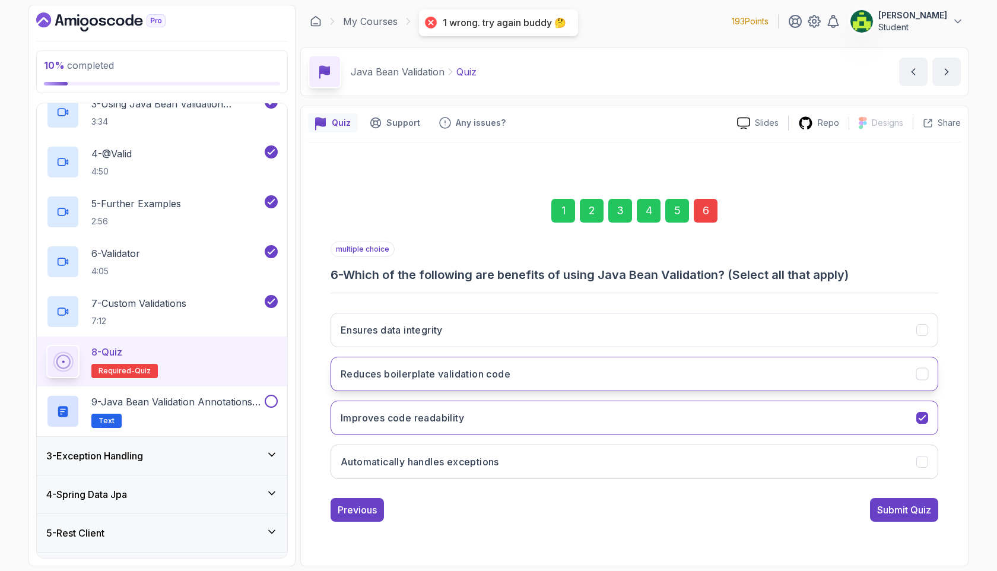
click at [856, 385] on button "Reduces boilerplate validation code" at bounding box center [635, 374] width 608 height 34
click at [900, 512] on div "Submit Quiz" at bounding box center [904, 510] width 54 height 14
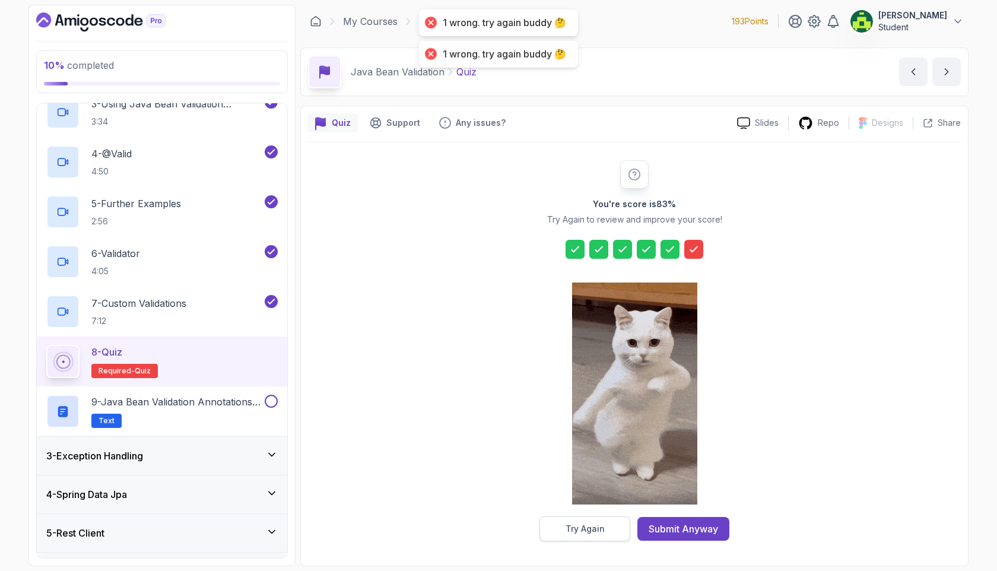
click at [604, 533] on div "Try Again" at bounding box center [585, 529] width 39 height 12
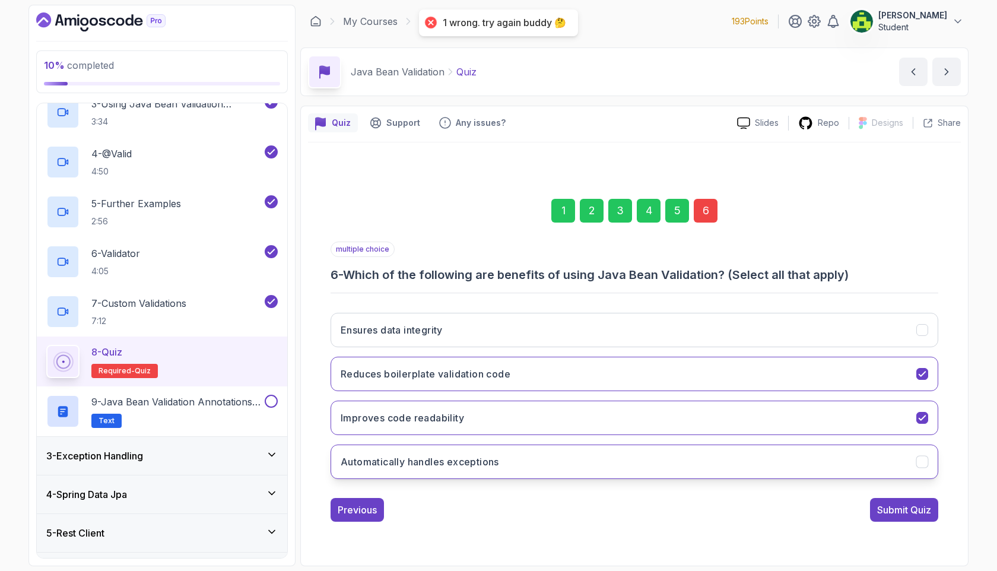
click at [782, 461] on button "Automatically handles exceptions" at bounding box center [635, 462] width 608 height 34
click at [912, 519] on button "Submit Quiz" at bounding box center [904, 510] width 68 height 24
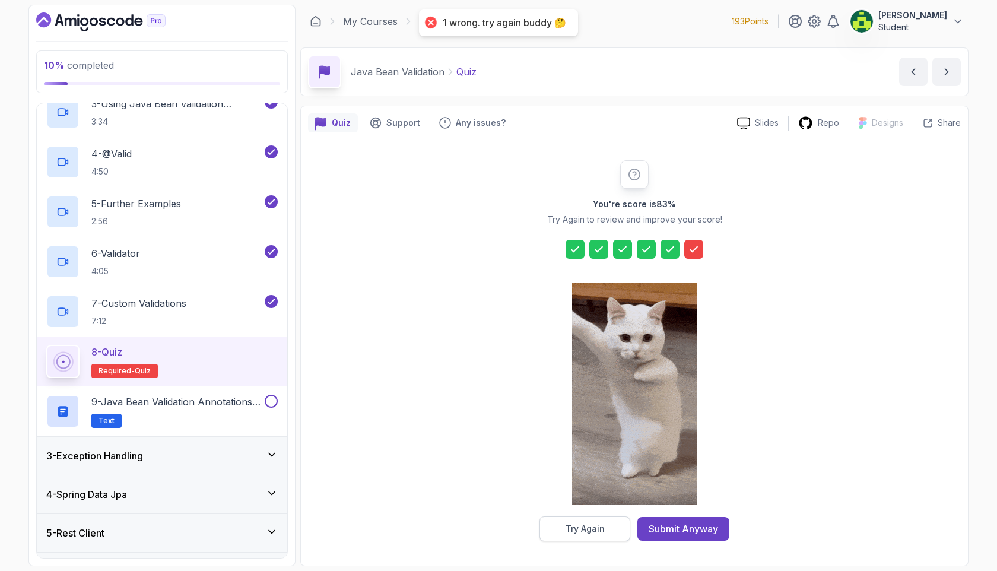
click at [619, 521] on button "Try Again" at bounding box center [585, 528] width 91 height 25
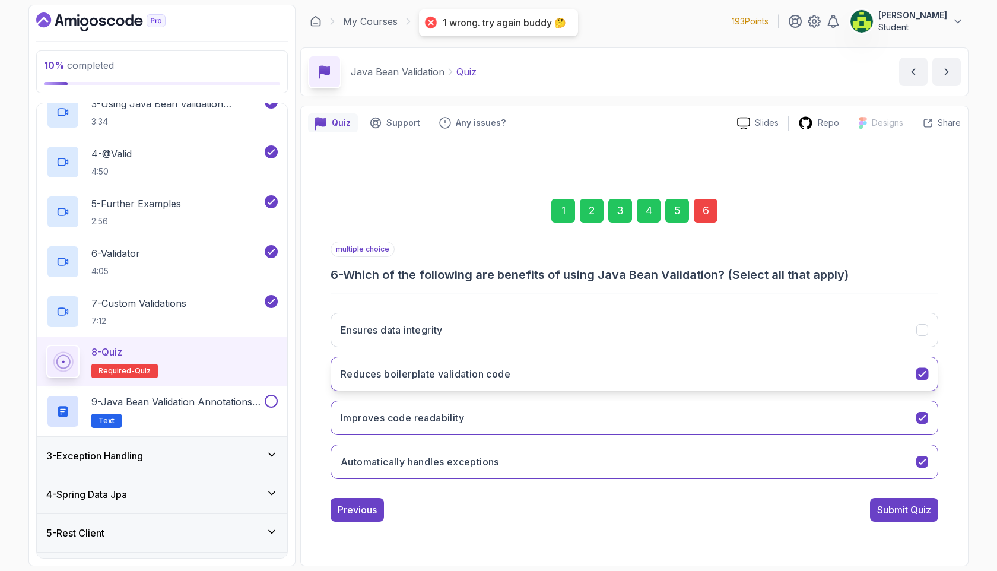
click at [838, 363] on button "Reduces boilerplate validation code" at bounding box center [635, 374] width 608 height 34
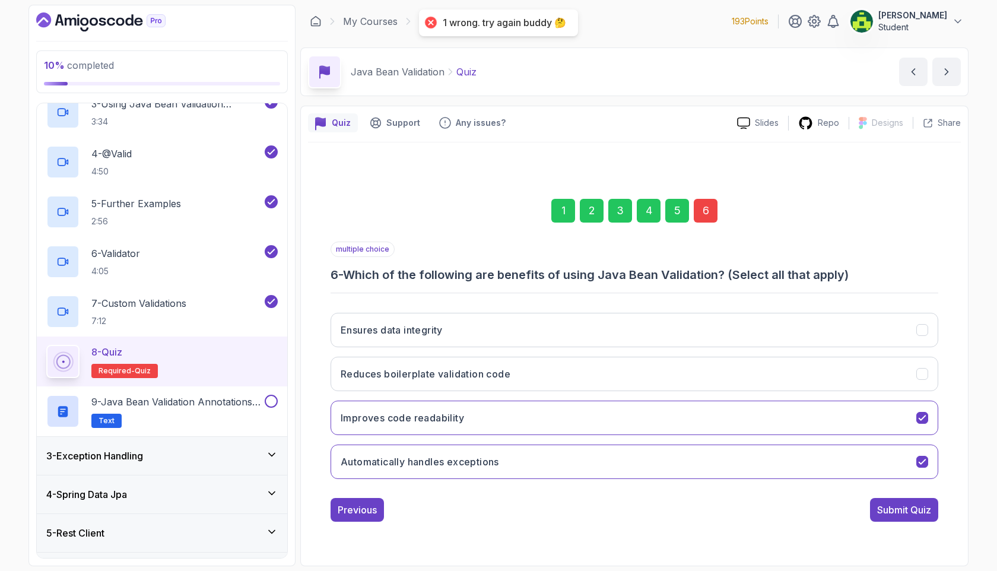
click at [836, 354] on div "Ensures data integrity Reduces boilerplate validation code Improves code readab…" at bounding box center [635, 395] width 608 height 185
click at [837, 345] on button "Ensures data integrity" at bounding box center [635, 330] width 608 height 34
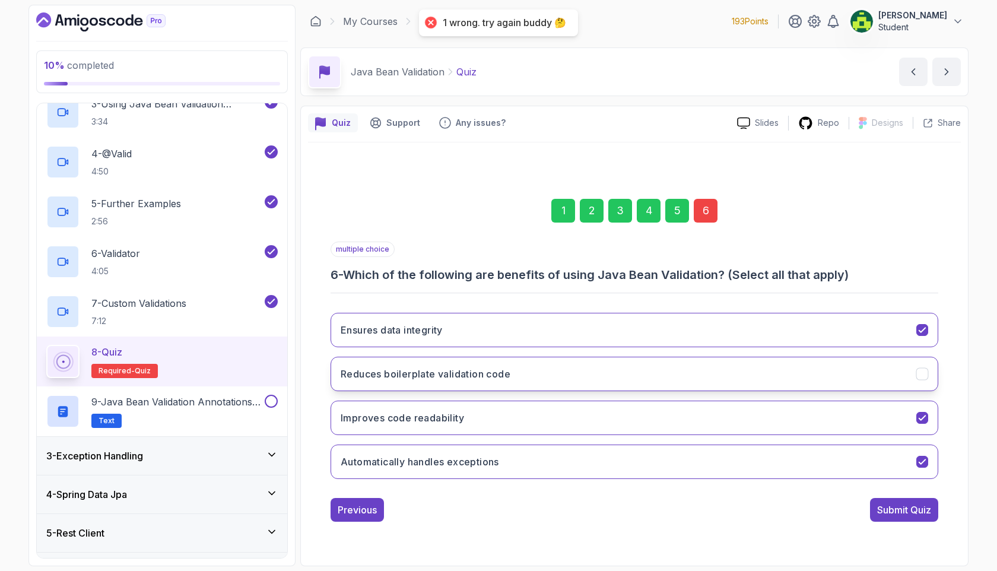
click at [840, 366] on button "Reduces boilerplate validation code" at bounding box center [635, 374] width 608 height 34
click at [886, 493] on div "multiple choice 6 - Which of the following are benefits of using Java Bean Vali…" at bounding box center [635, 382] width 608 height 280
click at [887, 506] on div "Submit Quiz" at bounding box center [904, 510] width 54 height 14
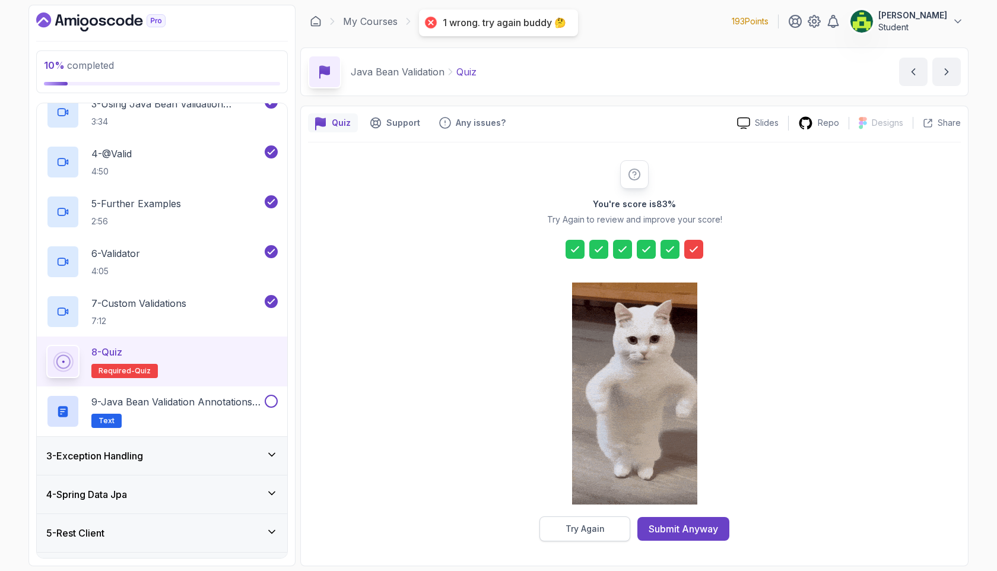
click at [618, 527] on button "Try Again" at bounding box center [585, 528] width 91 height 25
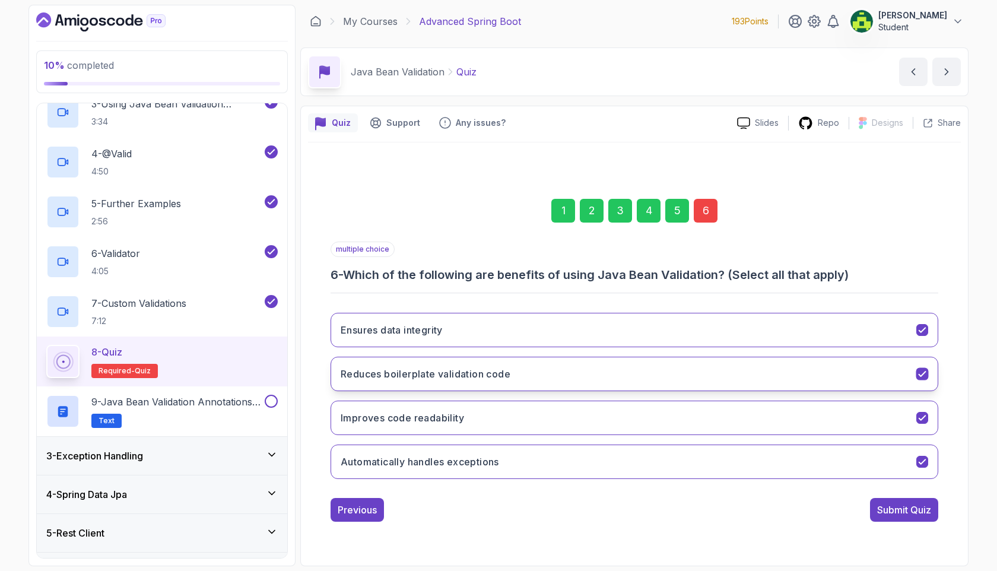
click at [729, 383] on button "Reduces boilerplate validation code" at bounding box center [635, 374] width 608 height 34
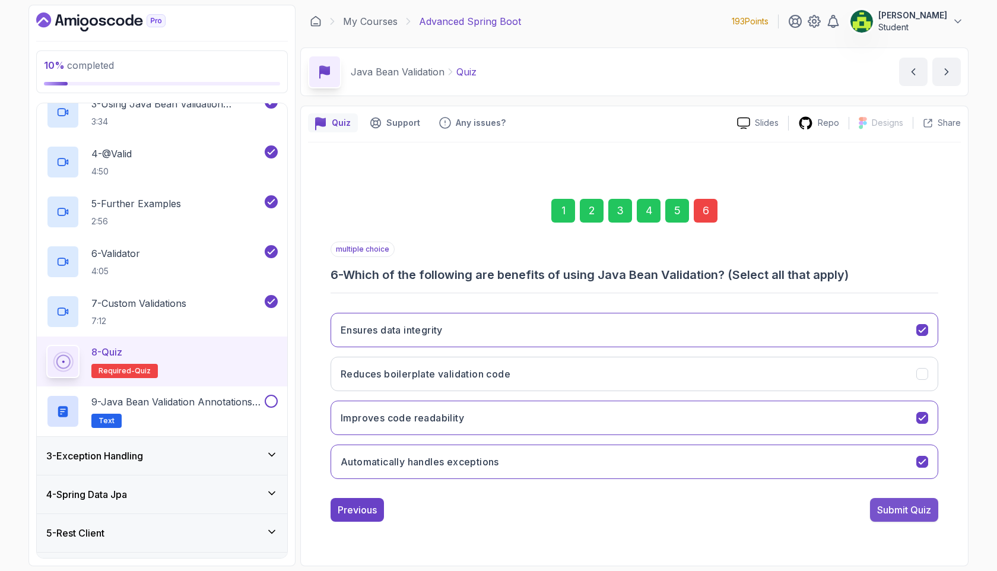
click at [917, 503] on div "Submit Quiz" at bounding box center [904, 510] width 54 height 14
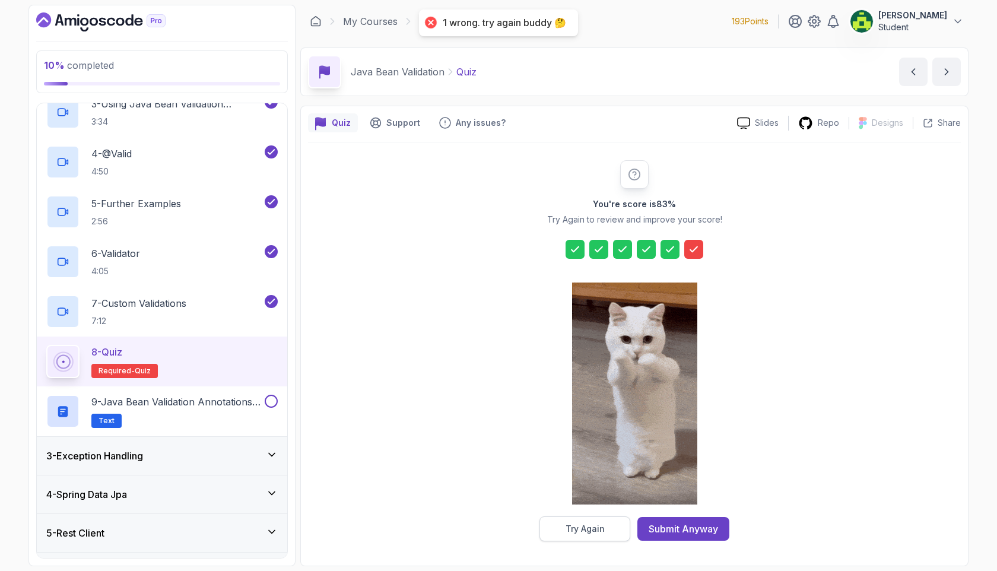
click at [566, 523] on div "Try Again" at bounding box center [585, 529] width 39 height 12
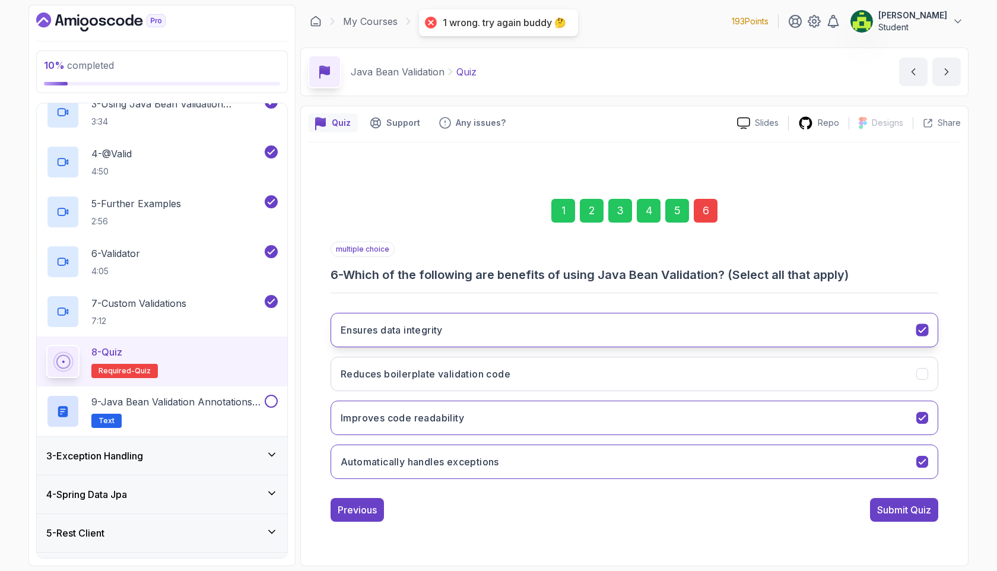
click at [700, 329] on button "Ensures data integrity" at bounding box center [635, 330] width 608 height 34
click at [887, 509] on div "Submit Quiz" at bounding box center [904, 510] width 54 height 14
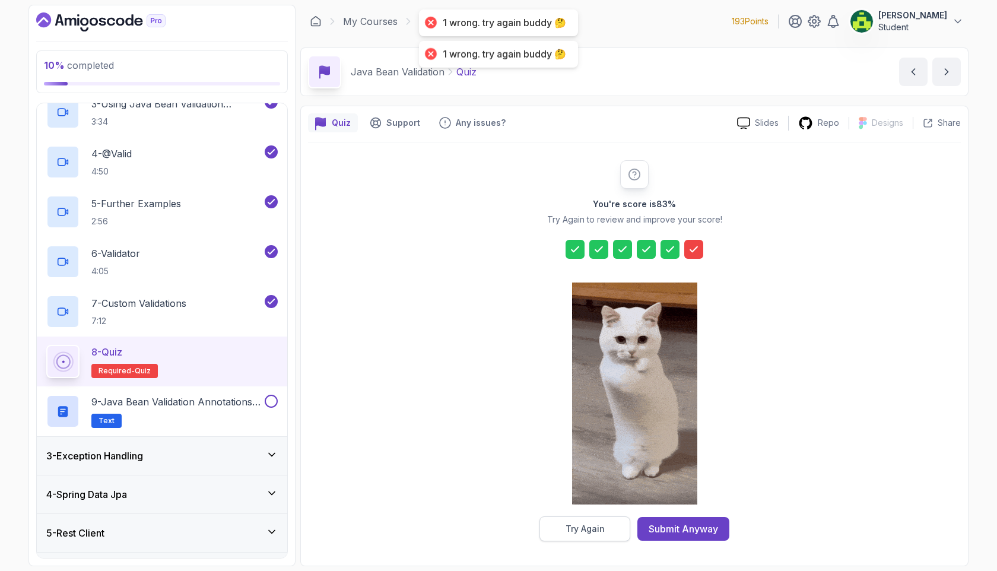
click at [624, 535] on button "Try Again" at bounding box center [585, 528] width 91 height 25
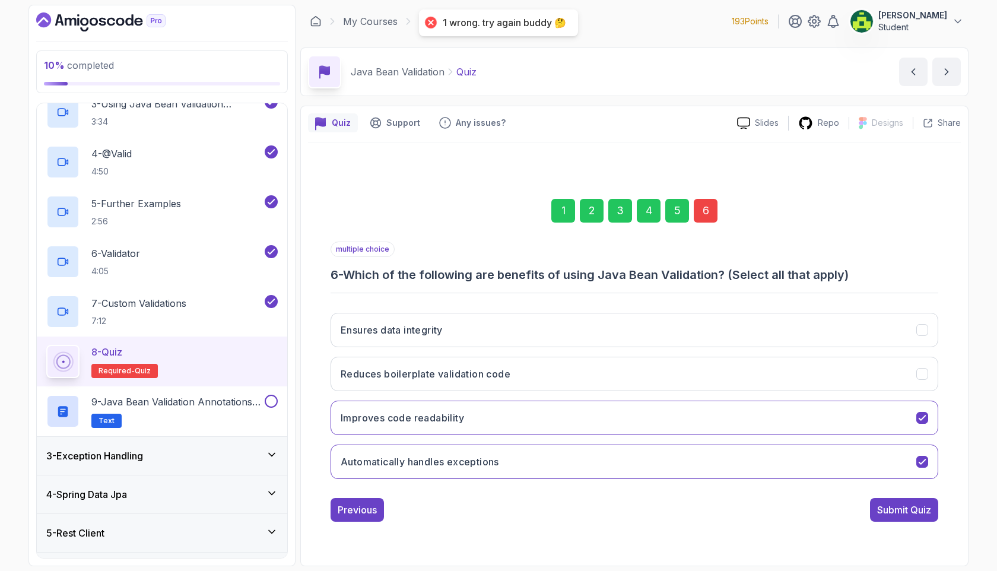
click at [783, 426] on button "Improves code readability" at bounding box center [635, 418] width 608 height 34
click at [897, 511] on div "Submit Quiz" at bounding box center [904, 510] width 54 height 14
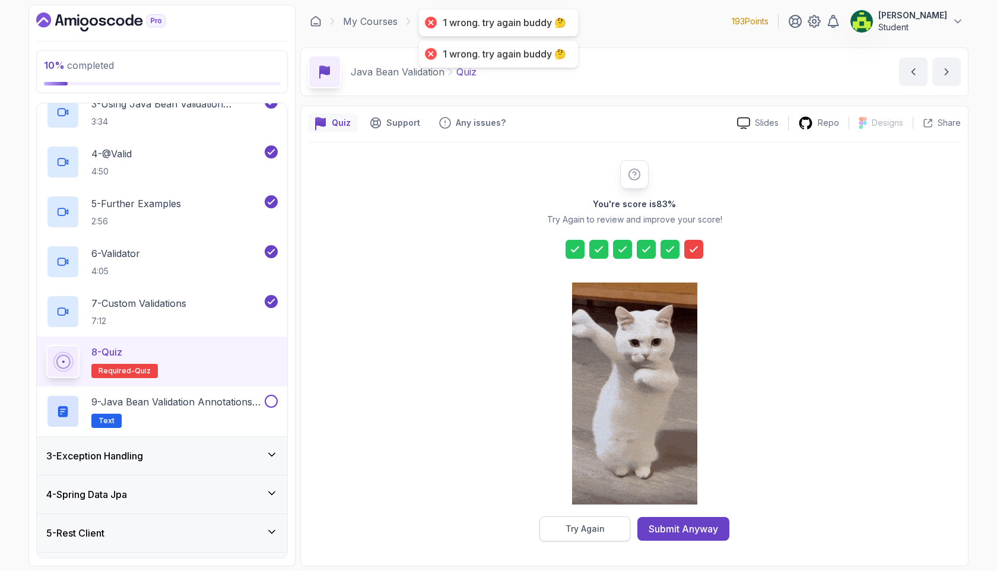
click at [600, 536] on button "Try Again" at bounding box center [585, 528] width 91 height 25
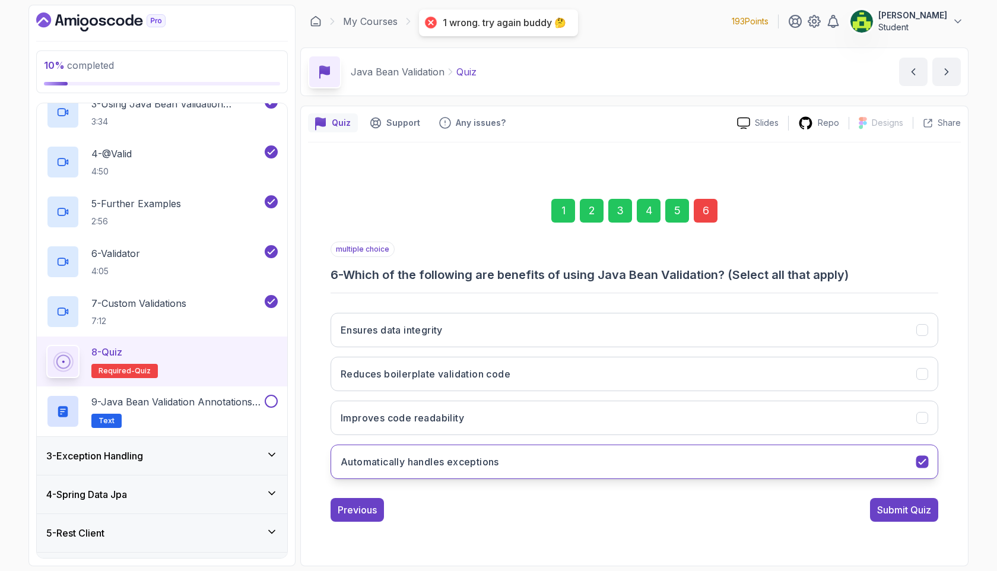
click at [713, 467] on button "Automatically handles exceptions" at bounding box center [635, 462] width 608 height 34
click at [890, 503] on div "Submit Quiz" at bounding box center [904, 510] width 54 height 14
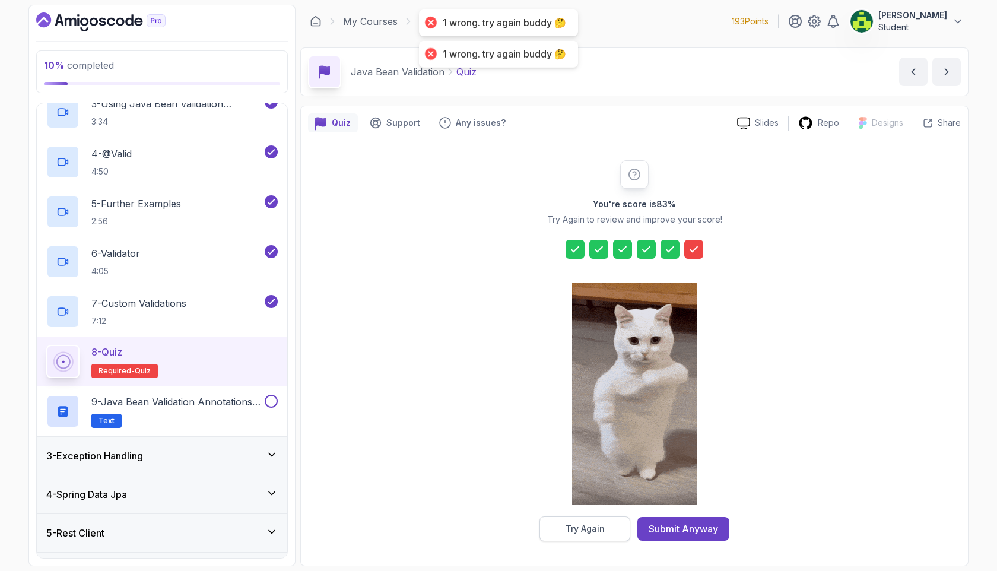
click at [591, 531] on div "Try Again" at bounding box center [585, 529] width 39 height 12
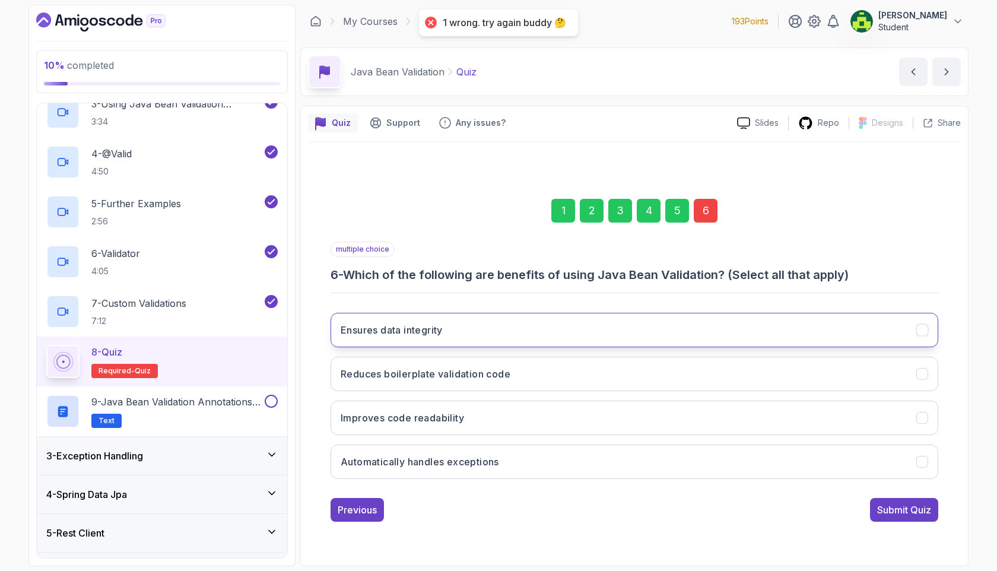
click at [779, 318] on button "Ensures data integrity" at bounding box center [635, 330] width 608 height 34
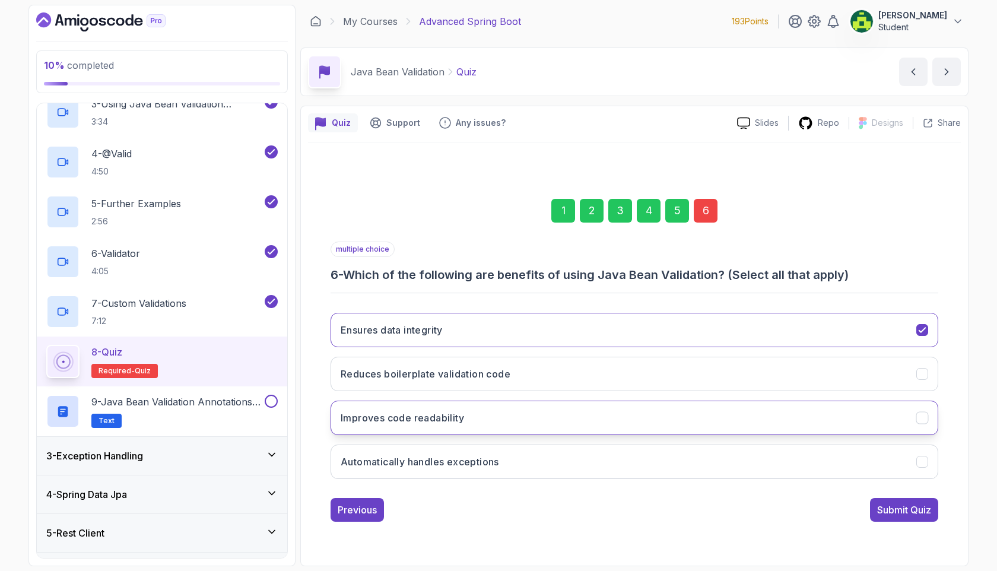
click at [700, 419] on button "Improves code readability" at bounding box center [635, 418] width 608 height 34
click at [691, 464] on button "Automatically handles exceptions" at bounding box center [635, 462] width 608 height 34
click at [908, 515] on div "Submit Quiz" at bounding box center [904, 510] width 54 height 14
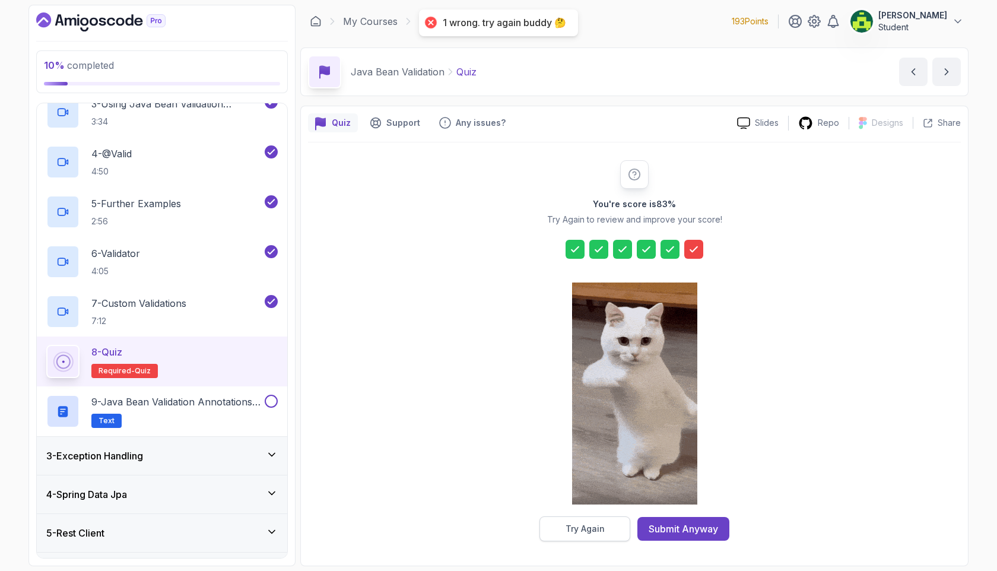
click at [616, 525] on button "Try Again" at bounding box center [585, 528] width 91 height 25
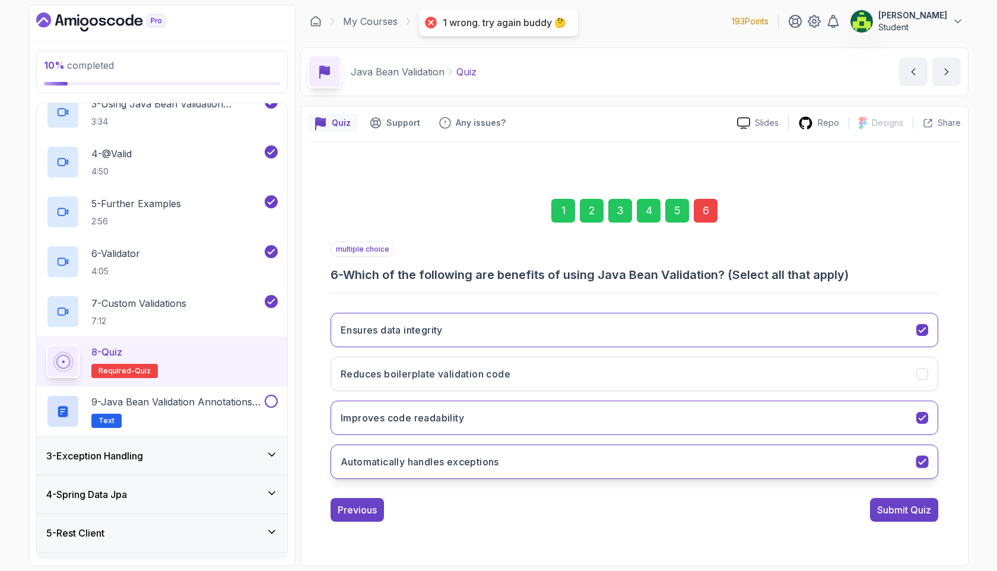
click at [843, 473] on button "Automatically handles exceptions" at bounding box center [635, 462] width 608 height 34
click at [916, 522] on div "1 2 3 4 5 6 multiple choice 6 - Which of the following are benefits of using Ja…" at bounding box center [634, 350] width 653 height 361
click at [912, 518] on button "Submit Quiz" at bounding box center [904, 510] width 68 height 24
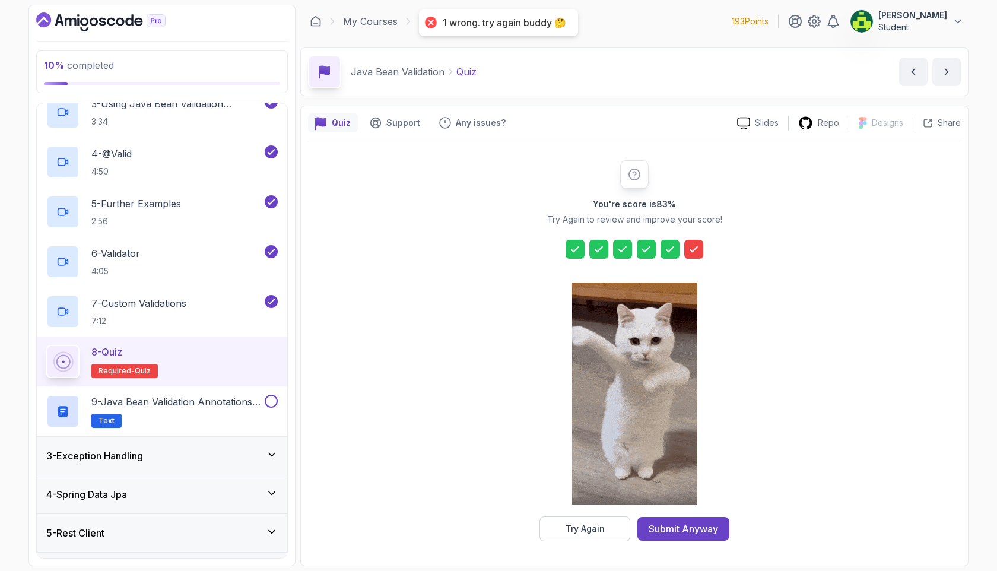
click at [592, 507] on div at bounding box center [634, 394] width 125 height 243
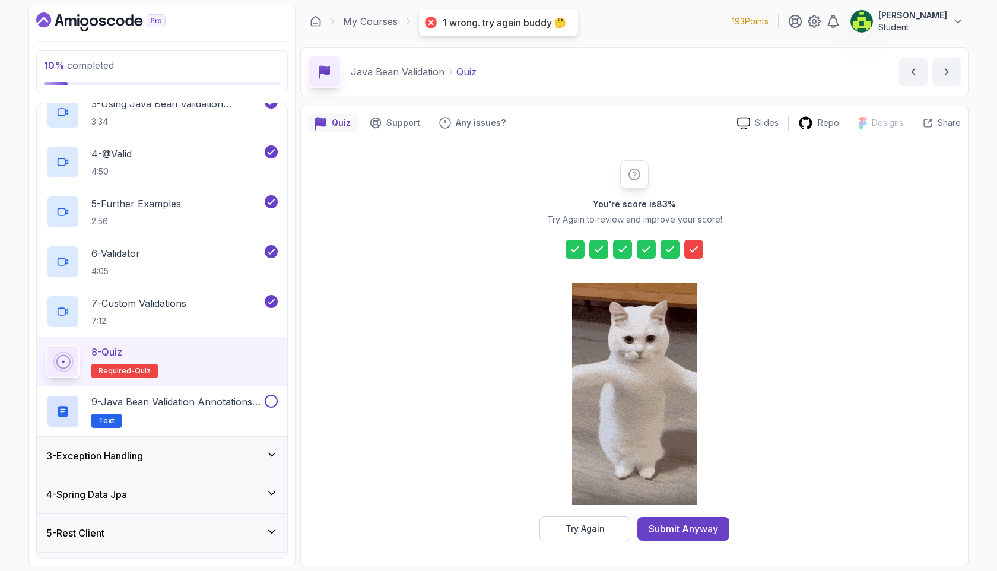
click at [594, 513] on div at bounding box center [634, 394] width 125 height 243
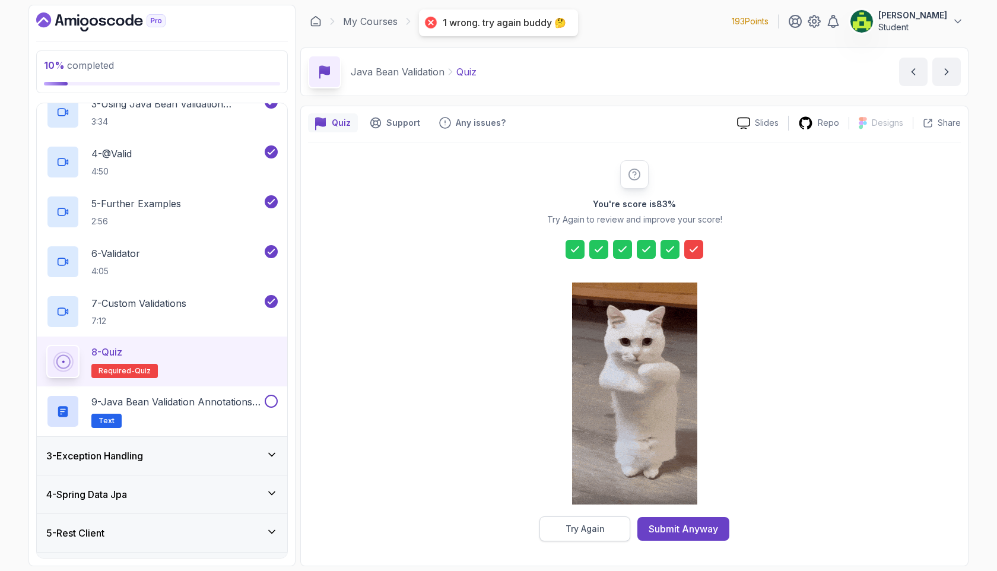
click at [595, 517] on button "Try Again" at bounding box center [585, 528] width 91 height 25
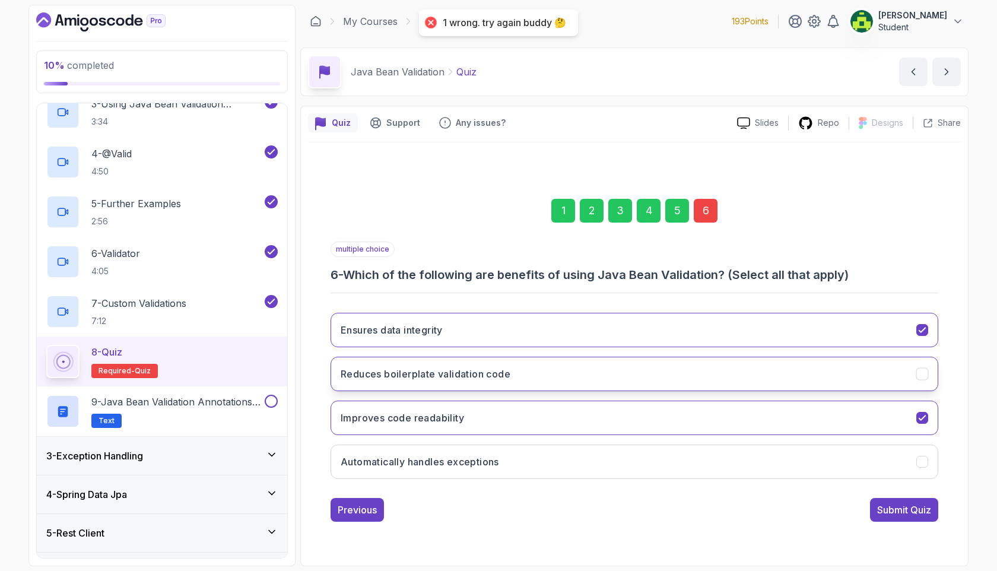
click at [715, 375] on button "Reduces boilerplate validation code" at bounding box center [635, 374] width 608 height 34
click at [698, 453] on button "Automatically handles exceptions" at bounding box center [635, 462] width 608 height 34
click at [702, 422] on button "Improves code readability" at bounding box center [635, 418] width 608 height 34
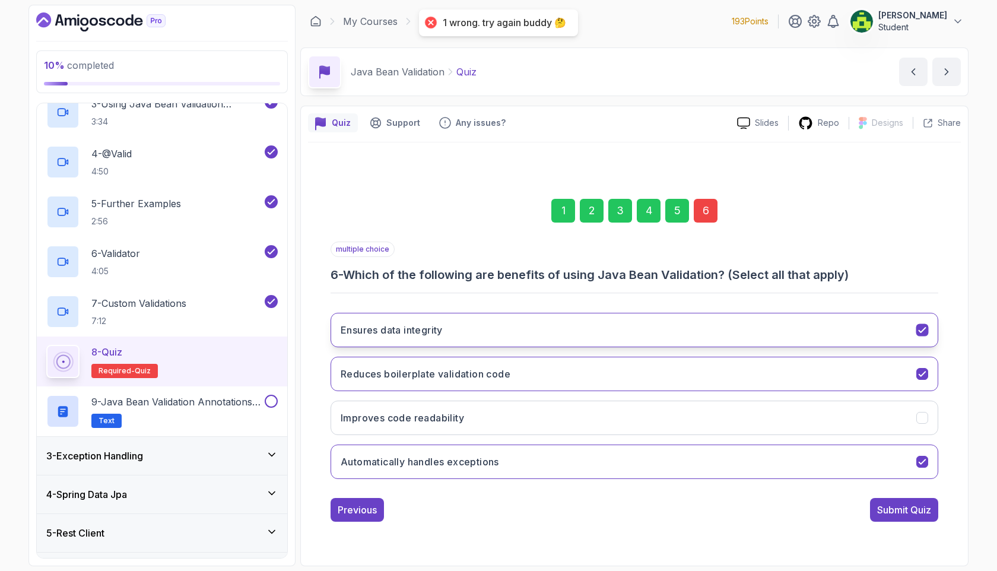
click at [690, 328] on button "Ensures data integrity" at bounding box center [635, 330] width 608 height 34
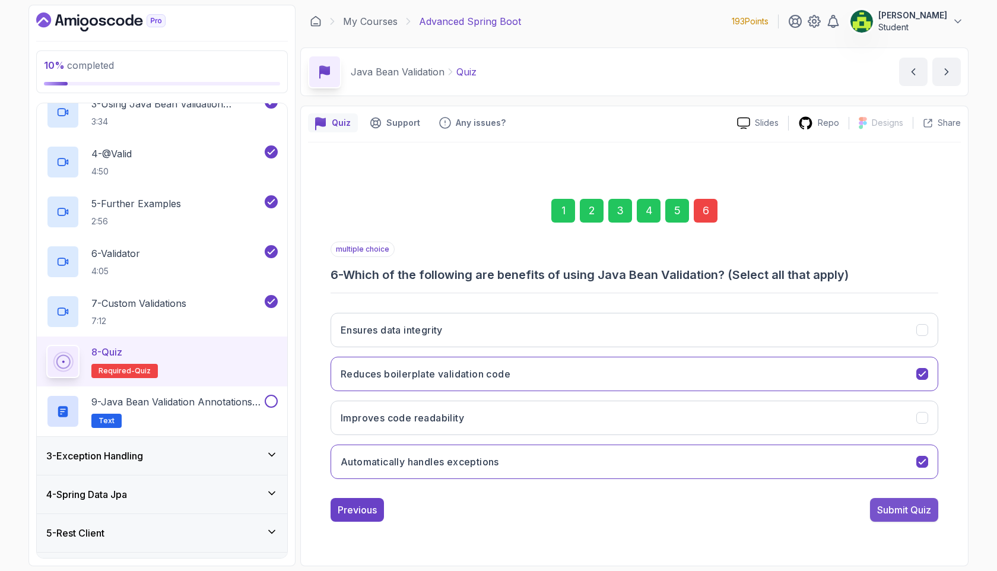
click at [885, 516] on div "Submit Quiz" at bounding box center [904, 510] width 54 height 14
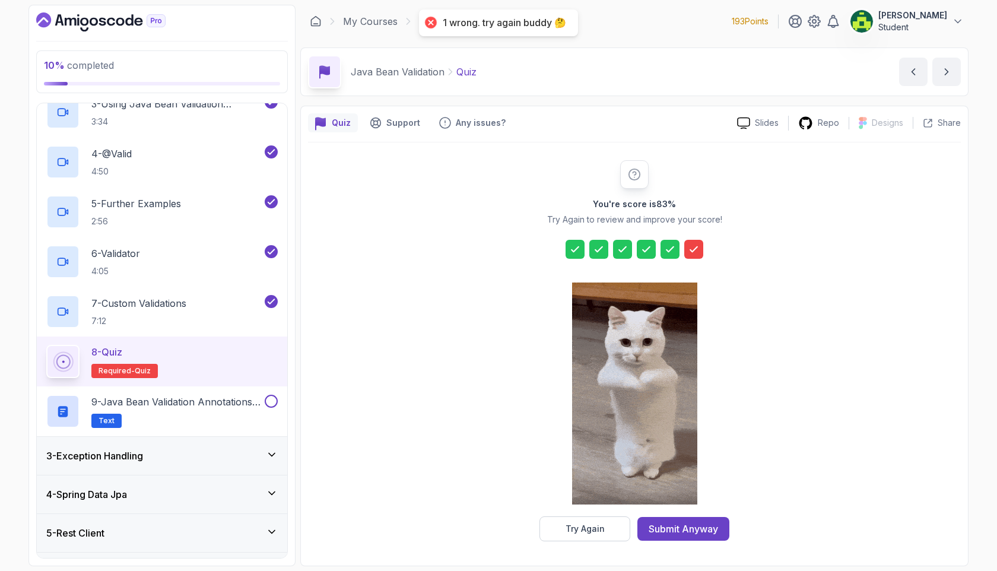
click at [592, 511] on div at bounding box center [634, 394] width 125 height 243
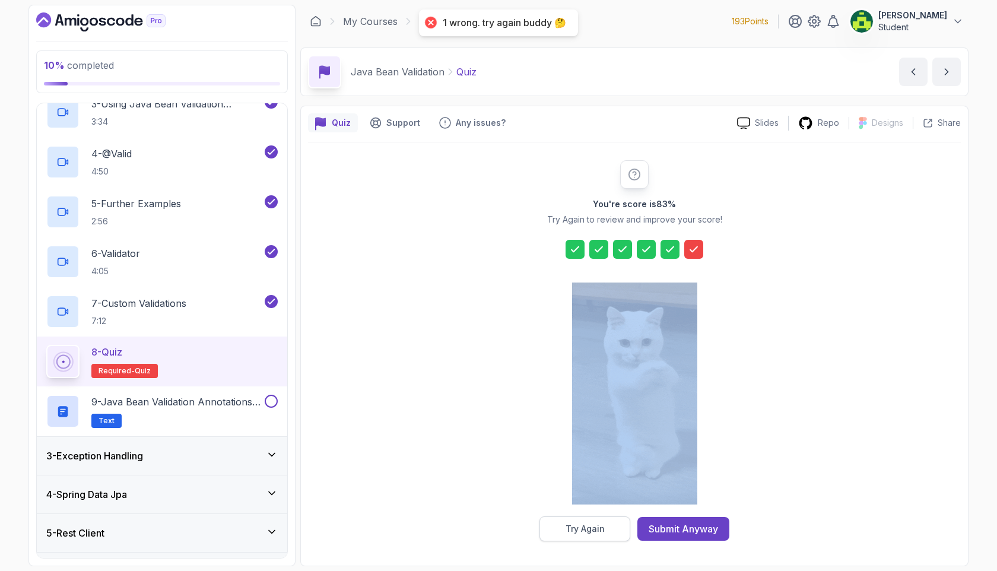
click at [592, 516] on div "You're score is 83 % Try Again to review and improve your score! Try Again Subm…" at bounding box center [635, 350] width 228 height 381
click at [591, 530] on div "Try Again" at bounding box center [585, 529] width 39 height 12
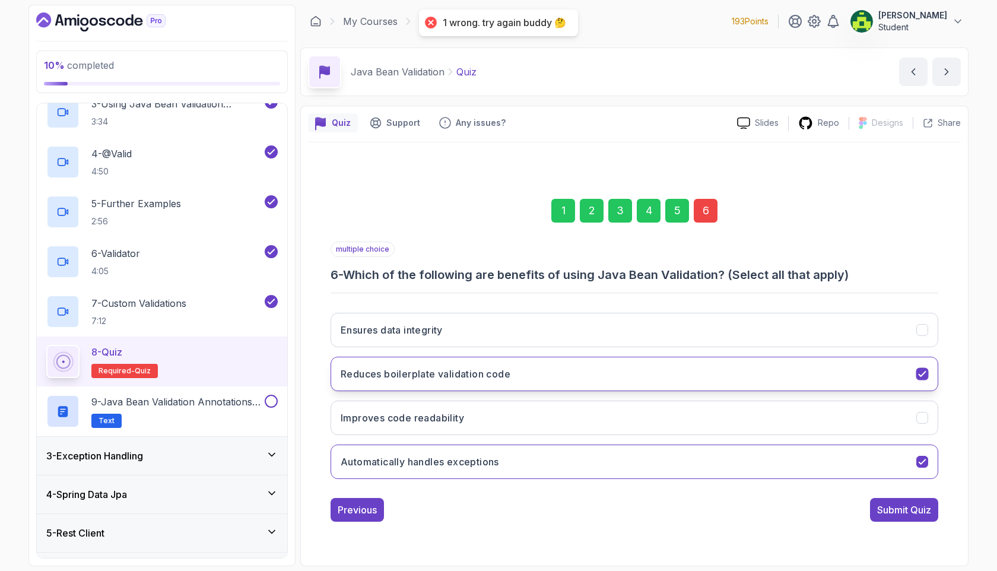
click at [629, 364] on button "Reduces boilerplate validation code" at bounding box center [635, 374] width 608 height 34
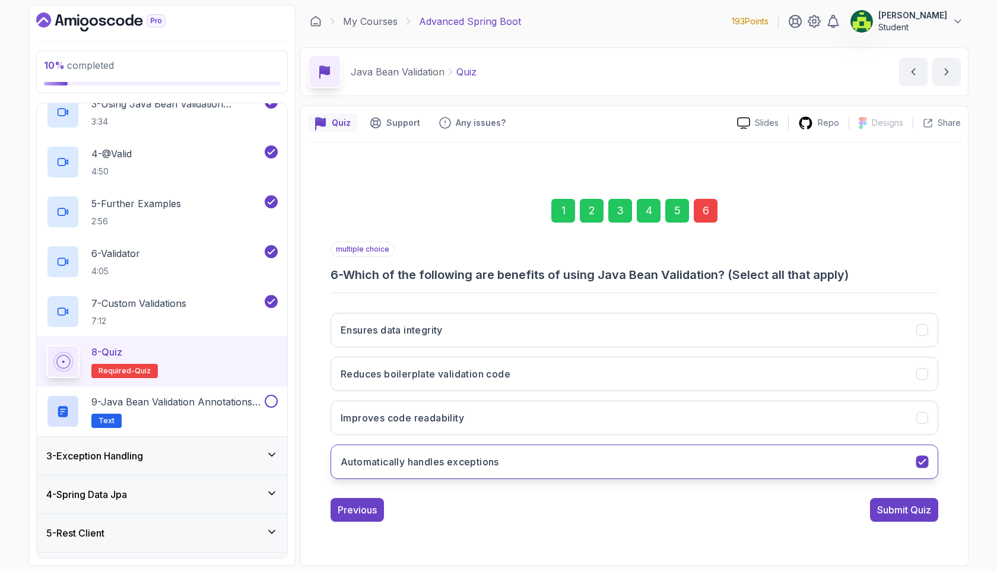
click at [595, 446] on button "Automatically handles exceptions" at bounding box center [635, 462] width 608 height 34
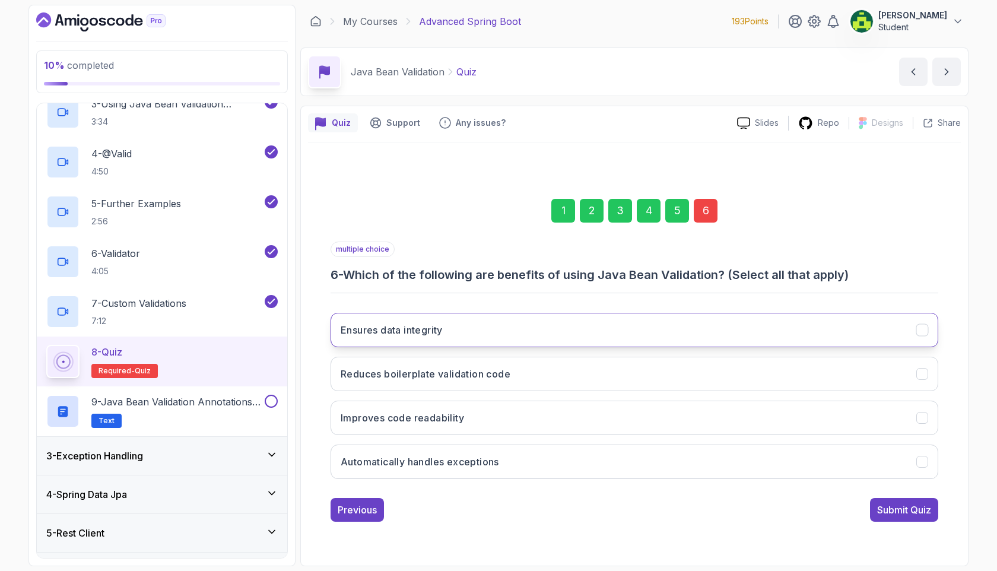
click at [665, 334] on button "Ensures data integrity" at bounding box center [635, 330] width 608 height 34
click at [899, 514] on div "Submit Quiz" at bounding box center [904, 510] width 54 height 14
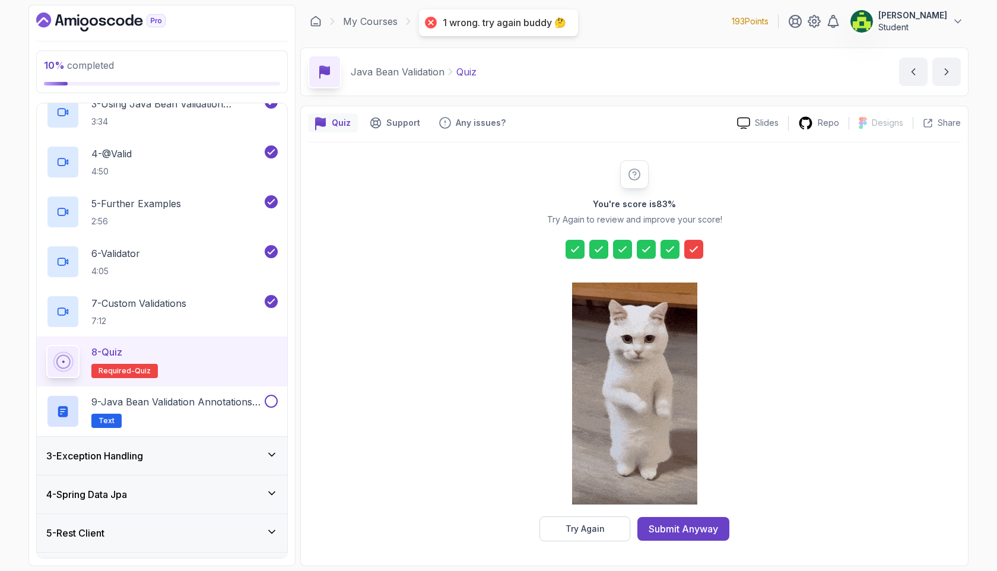
click at [603, 550] on div "You're score is 83 % Try Again to review and improve your score! Try Again Subm…" at bounding box center [634, 350] width 653 height 416
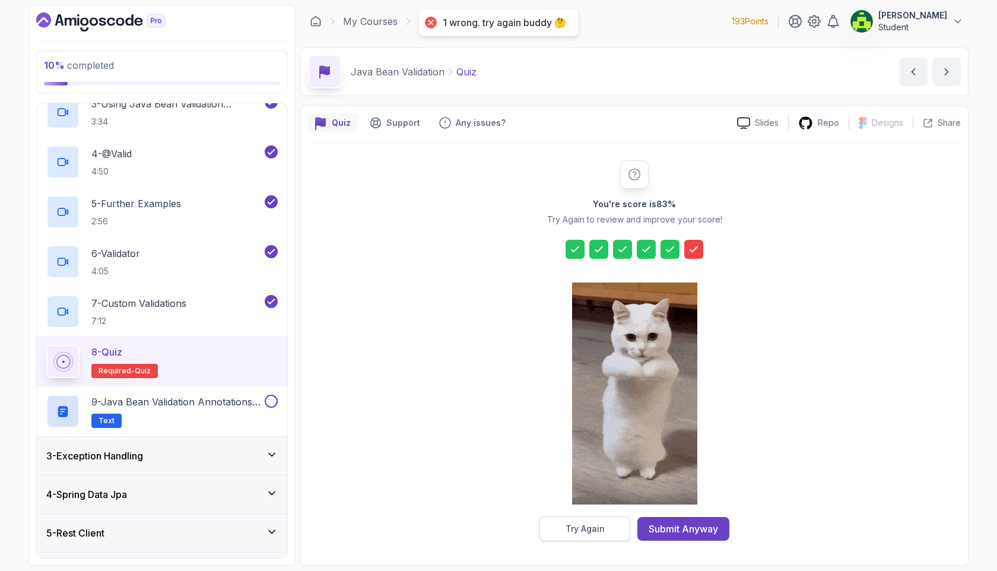
click at [608, 538] on button "Try Again" at bounding box center [585, 528] width 91 height 25
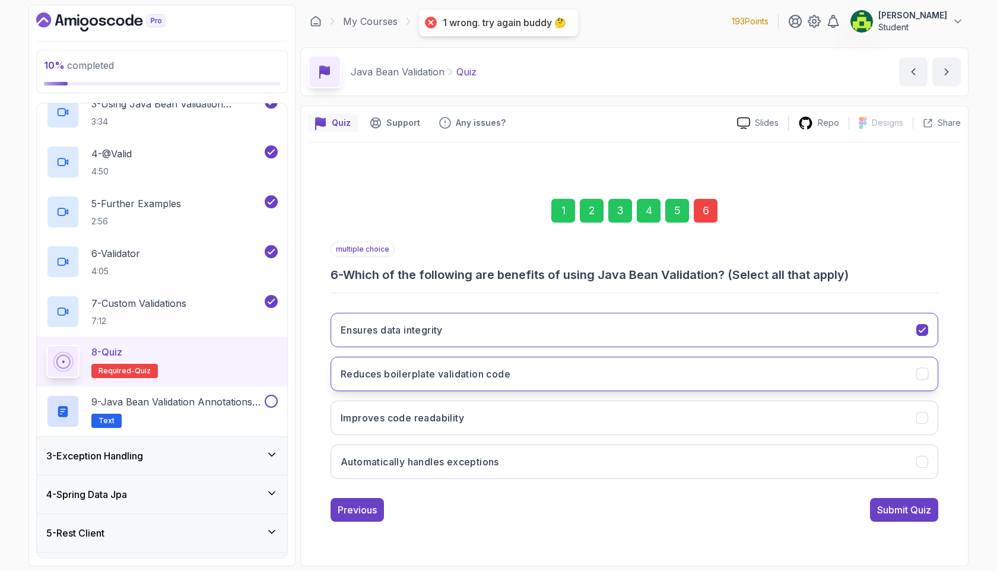
click at [689, 380] on button "Reduces boilerplate validation code" at bounding box center [635, 374] width 608 height 34
click at [716, 344] on button "Ensures data integrity" at bounding box center [635, 330] width 608 height 34
click at [870, 488] on div "multiple choice 6 - Which of the following are benefits of using Java Bean Vali…" at bounding box center [635, 382] width 608 height 280
click at [890, 523] on div "1 2 3 4 5 6 multiple choice 6 - Which of the following are benefits of using Ja…" at bounding box center [634, 350] width 653 height 361
click at [896, 516] on div "Submit Quiz" at bounding box center [904, 510] width 54 height 14
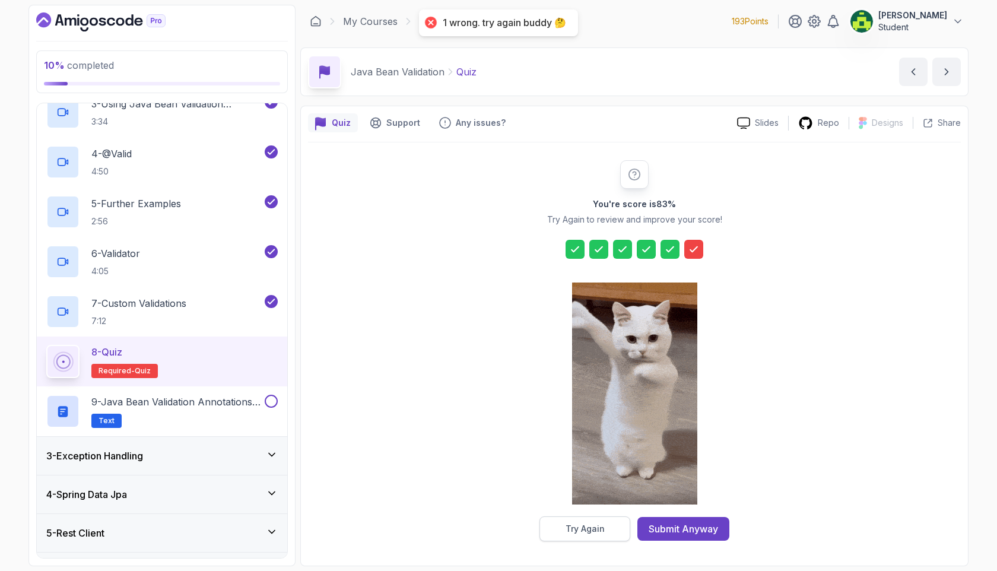
click at [589, 525] on div "Try Again" at bounding box center [585, 529] width 39 height 12
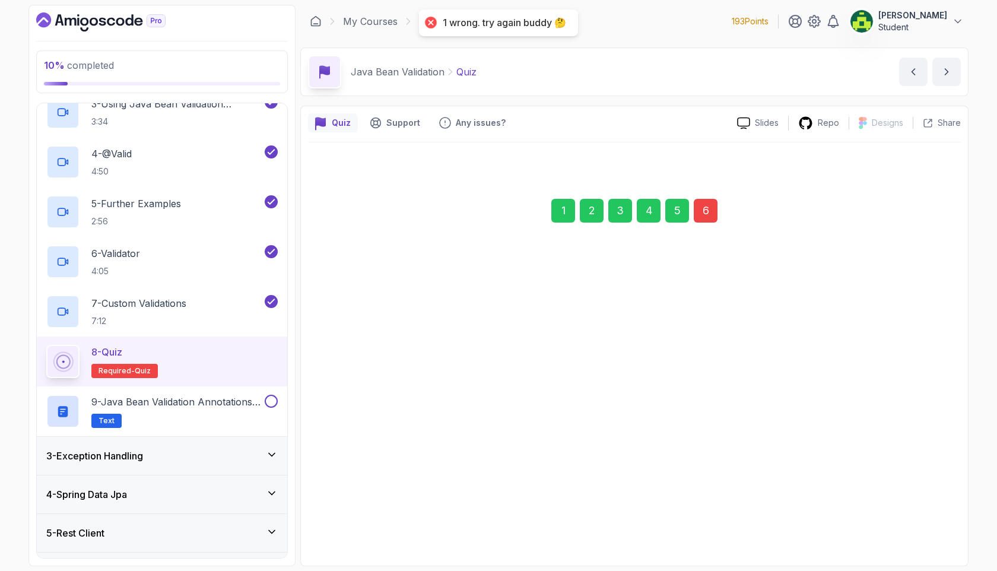
click at [677, 421] on button "Improves code readability" at bounding box center [635, 418] width 608 height 34
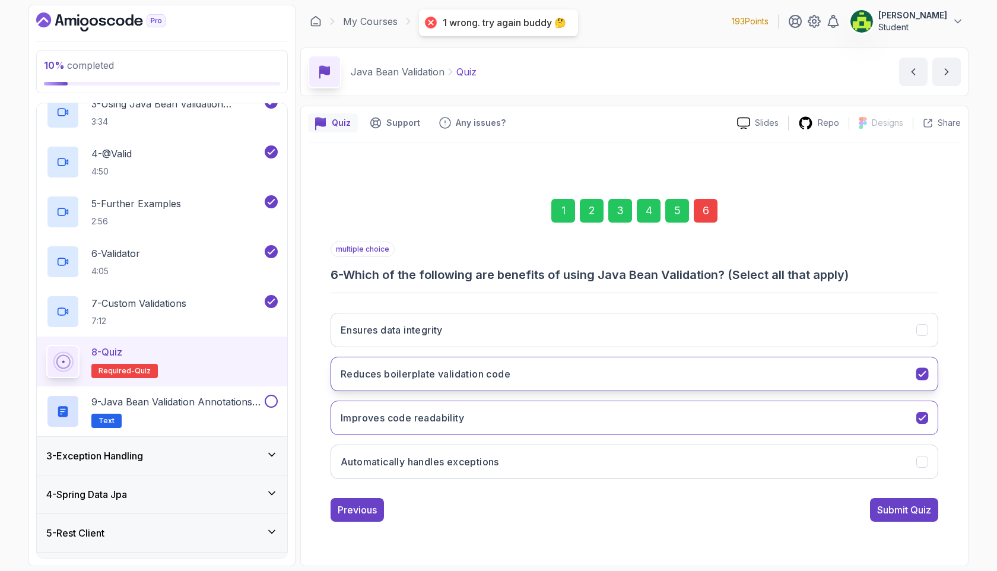
click at [836, 383] on button "Reduces boilerplate validation code" at bounding box center [635, 374] width 608 height 34
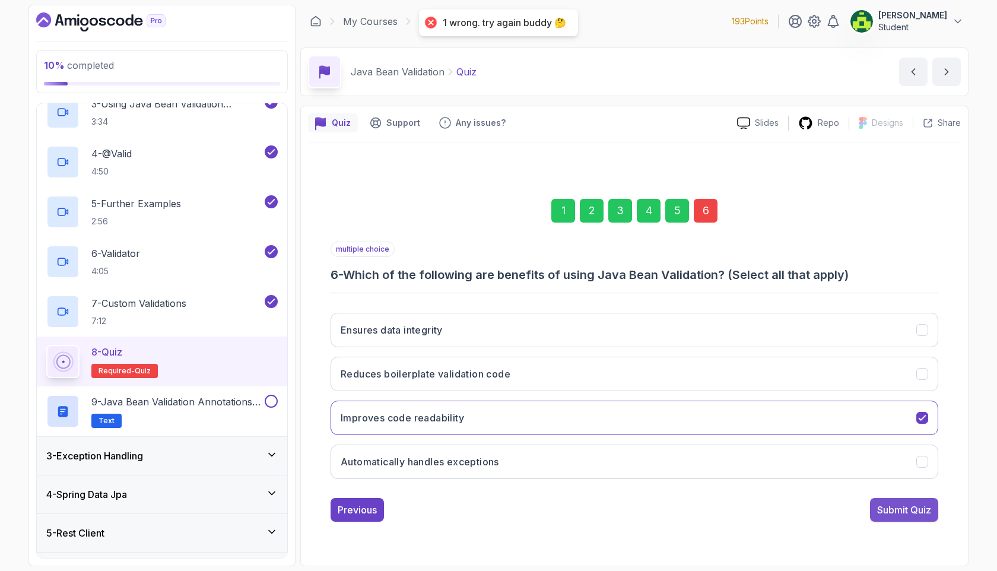
click at [900, 509] on div "Submit Quiz" at bounding box center [904, 510] width 54 height 14
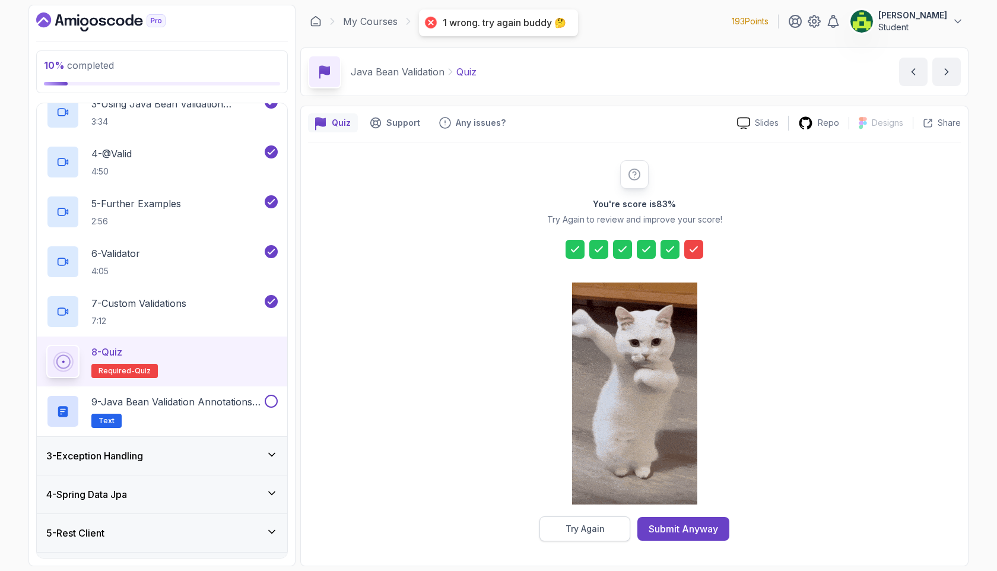
click at [604, 526] on div "Try Again" at bounding box center [585, 529] width 39 height 12
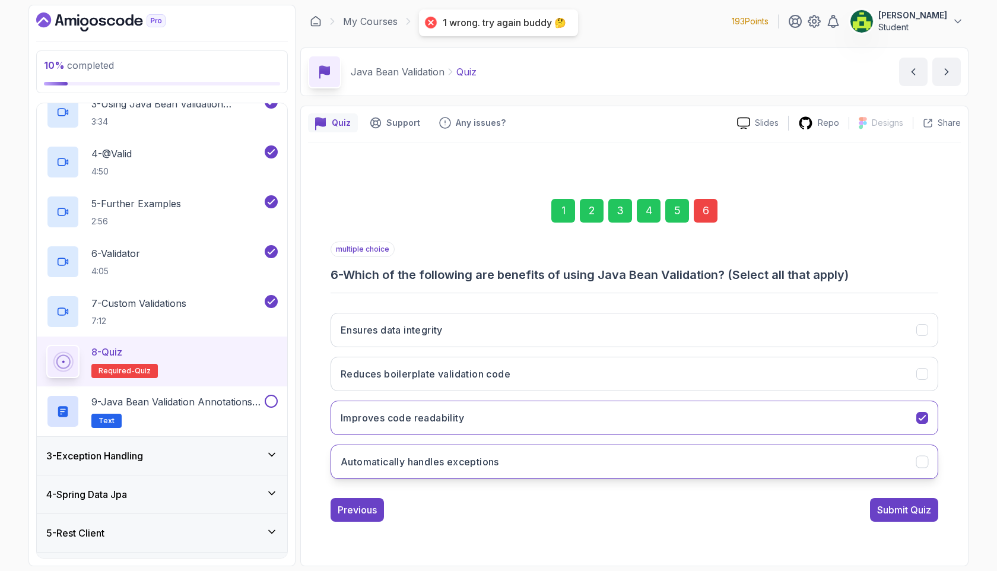
click at [734, 446] on button "Automatically handles exceptions" at bounding box center [635, 462] width 608 height 34
click at [842, 441] on div "Ensures data integrity Reduces boilerplate validation code Improves code readab…" at bounding box center [635, 395] width 608 height 185
click at [841, 427] on button "Improves code readability" at bounding box center [635, 418] width 608 height 34
click at [905, 509] on div "Submit Quiz" at bounding box center [904, 510] width 54 height 14
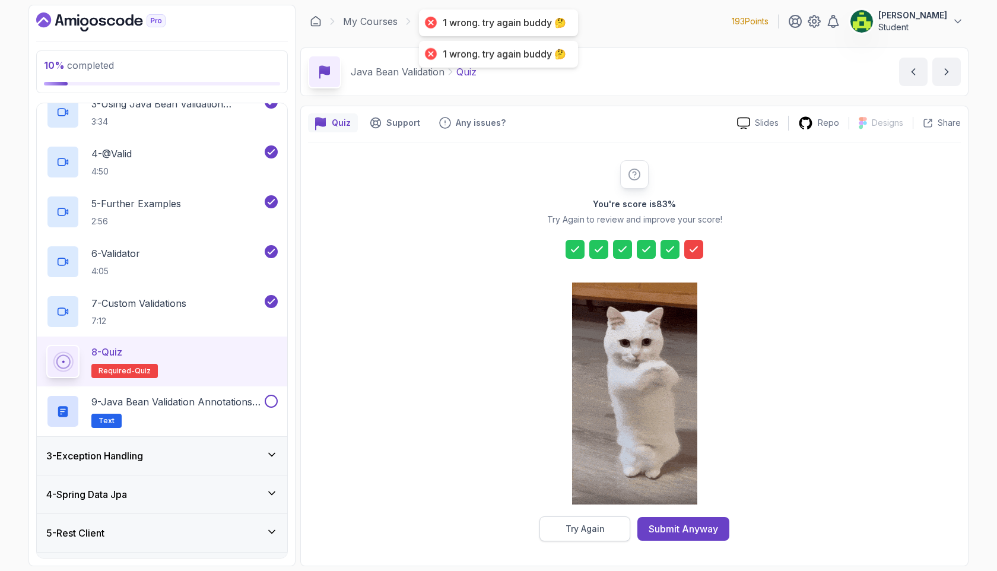
click at [588, 524] on div "Try Again" at bounding box center [585, 529] width 39 height 12
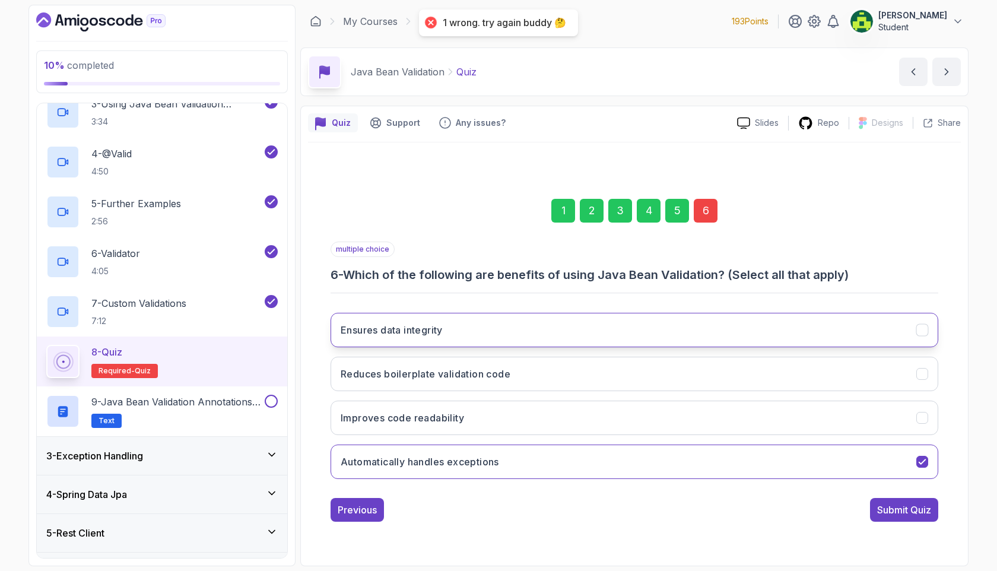
click at [719, 338] on button "Ensures data integrity" at bounding box center [635, 330] width 608 height 34
click at [887, 502] on button "Submit Quiz" at bounding box center [904, 510] width 68 height 24
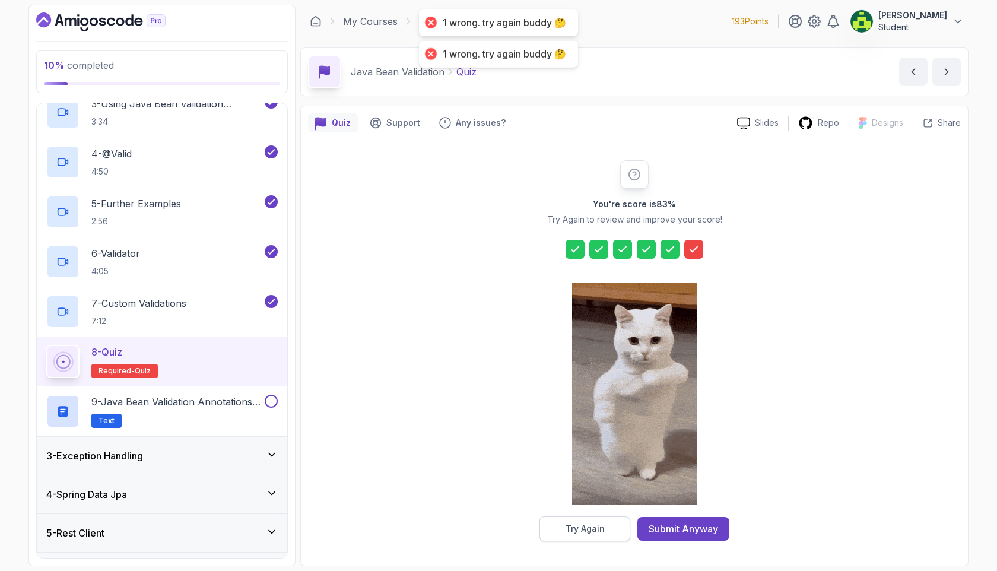
click at [592, 517] on button "Try Again" at bounding box center [585, 528] width 91 height 25
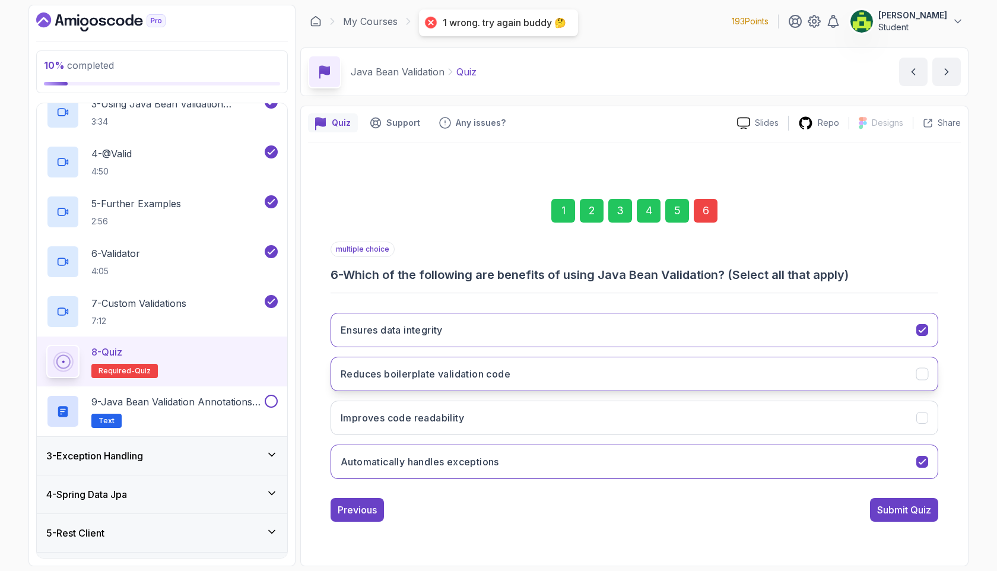
click at [687, 375] on button "Reduces boilerplate validation code" at bounding box center [635, 374] width 608 height 34
click at [691, 481] on div "Ensures data integrity Reduces boilerplate validation code Improves code readab…" at bounding box center [635, 395] width 608 height 185
click at [688, 464] on button "Automatically handles exceptions" at bounding box center [635, 462] width 608 height 34
click at [894, 510] on div "Submit Quiz" at bounding box center [904, 510] width 54 height 14
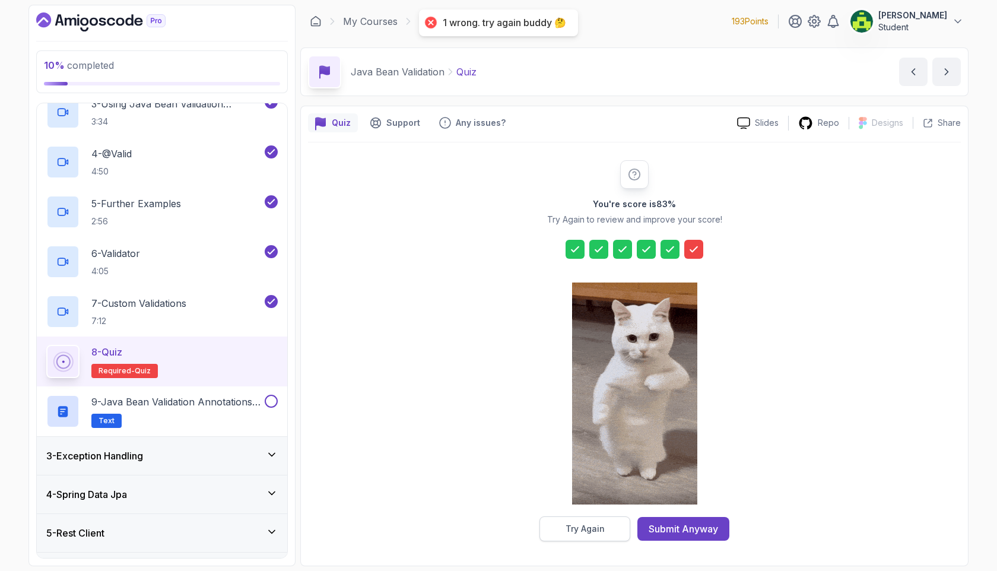
click at [588, 523] on div "Try Again" at bounding box center [585, 529] width 39 height 12
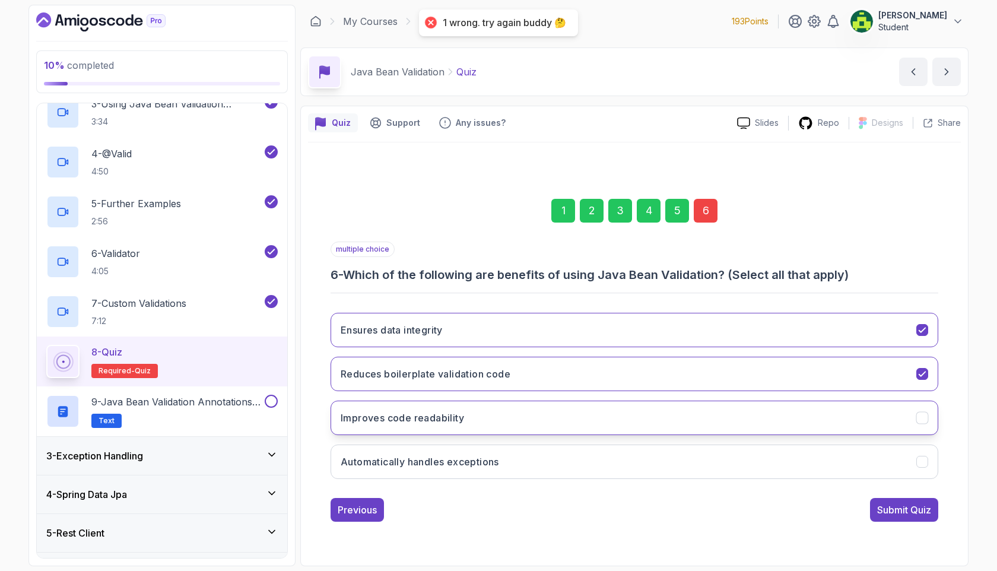
click at [699, 405] on button "Improves code readability" at bounding box center [635, 418] width 608 height 34
click at [684, 458] on button "Automatically handles exceptions" at bounding box center [635, 462] width 608 height 34
click at [693, 382] on button "Reduces boilerplate validation code" at bounding box center [635, 374] width 608 height 34
click at [690, 344] on button "Ensures data integrity" at bounding box center [635, 330] width 608 height 34
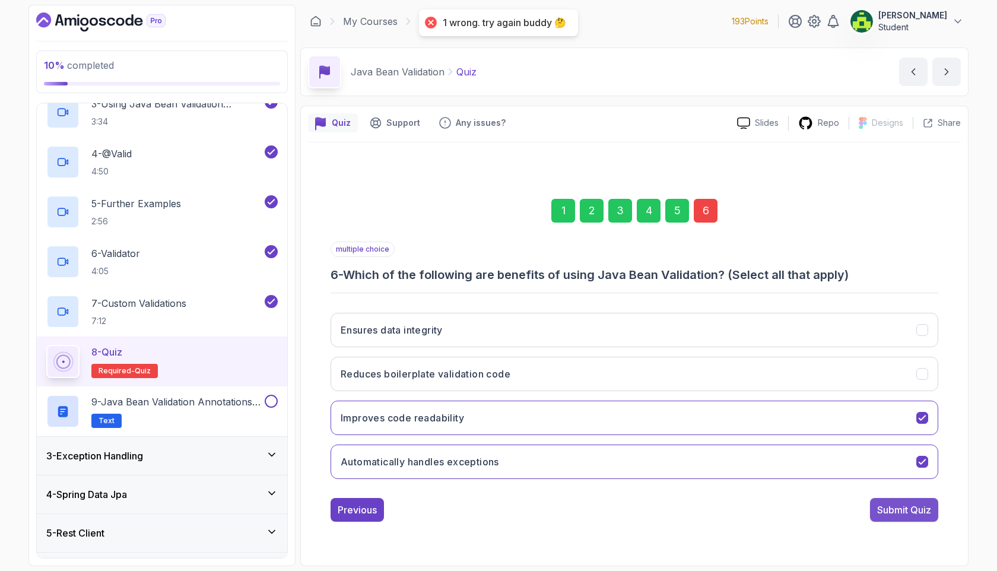
click at [899, 511] on div "Submit Quiz" at bounding box center [904, 510] width 54 height 14
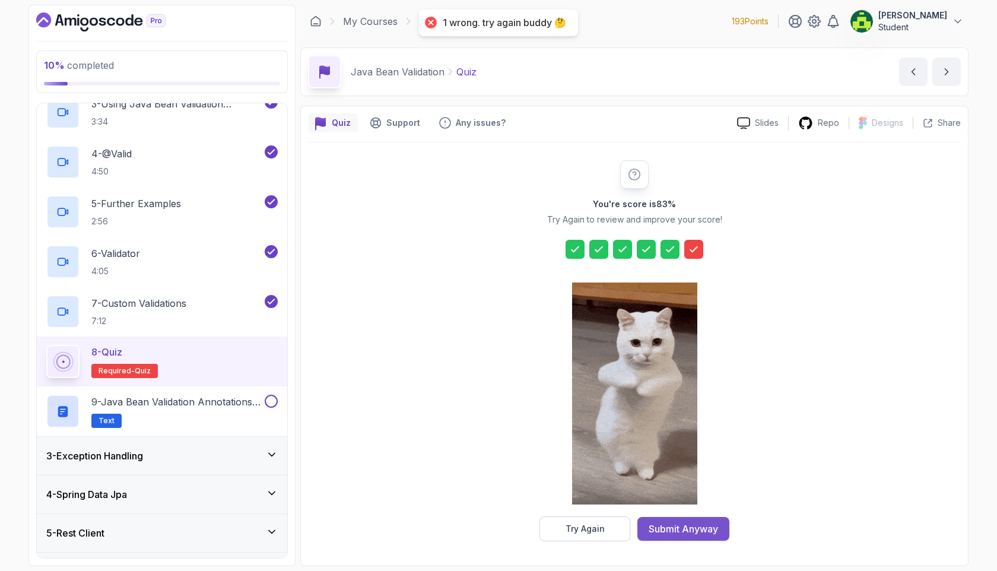
click at [686, 526] on div "Submit Anyway" at bounding box center [683, 529] width 69 height 14
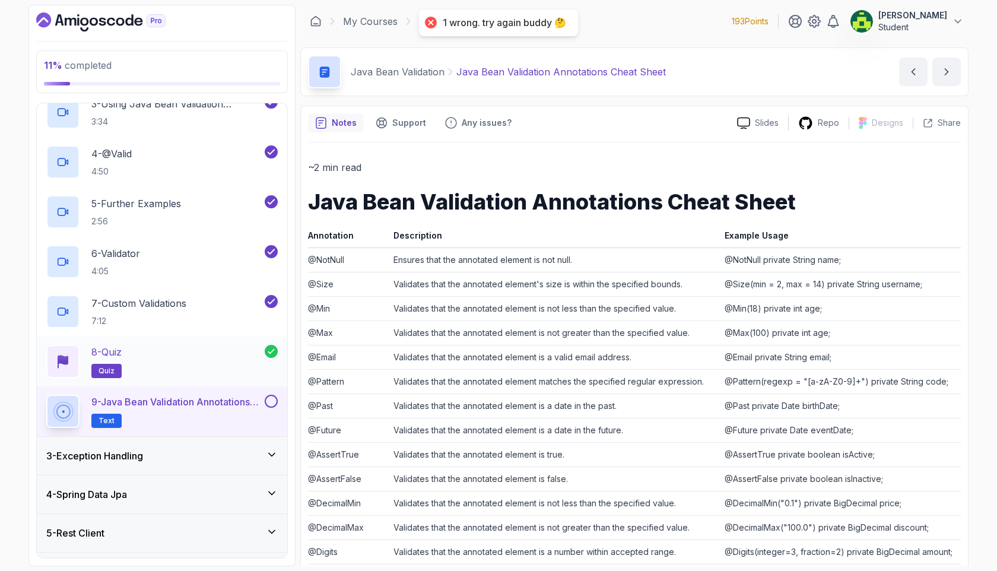
click at [237, 366] on div "8 - Quiz quiz" at bounding box center [155, 361] width 218 height 33
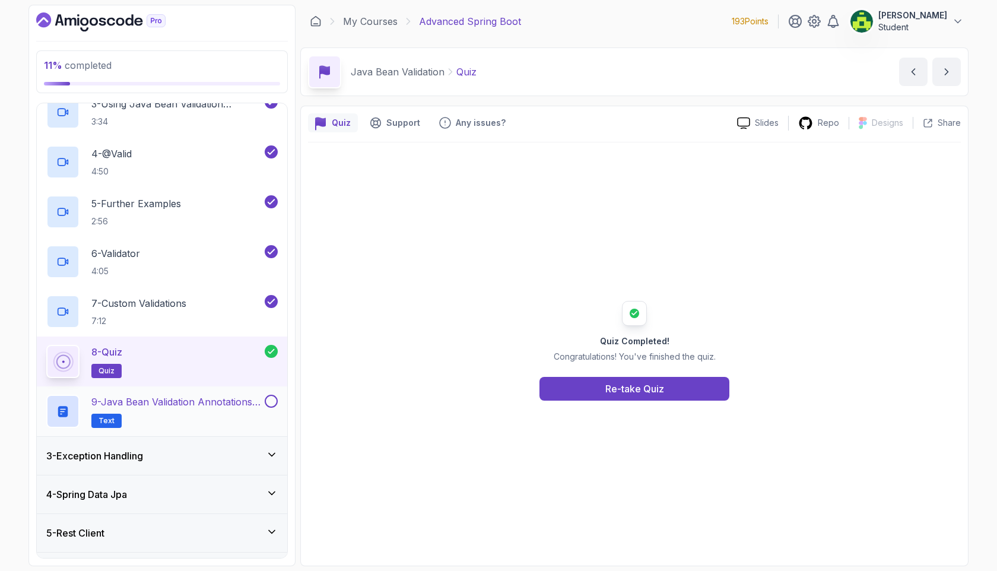
click at [222, 399] on p "9 - Java Bean Validation Annotations Cheat Sheet" at bounding box center [176, 402] width 171 height 14
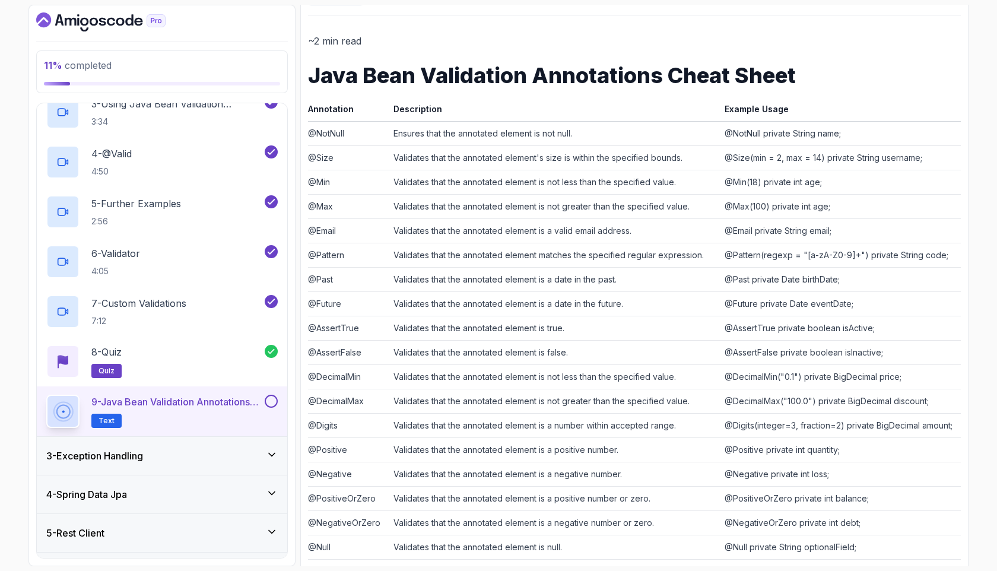
scroll to position [192, 0]
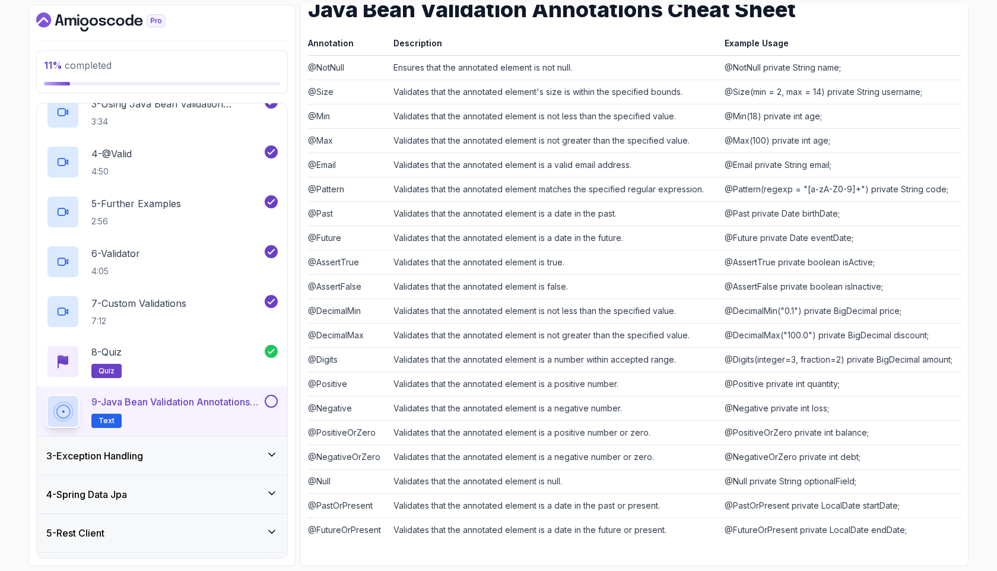
click at [282, 401] on div "9 - Java Bean Validation Annotations Cheat Sheet Text" at bounding box center [162, 411] width 250 height 50
click at [267, 401] on button at bounding box center [271, 401] width 13 height 13
click at [169, 456] on div "3 - Exception Handling" at bounding box center [161, 456] width 231 height 14
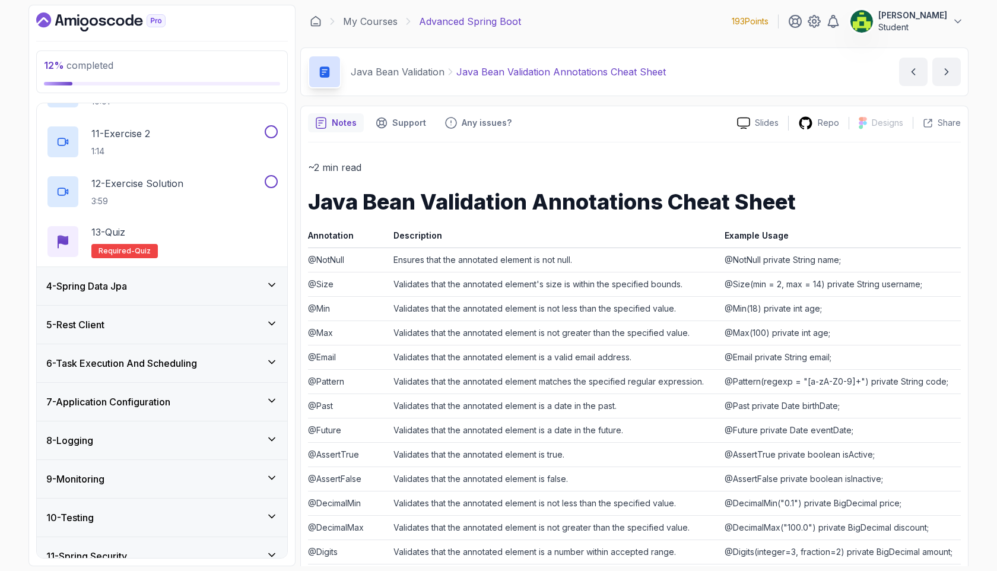
scroll to position [694, 0]
